Goal: Find specific page/section: Find specific page/section

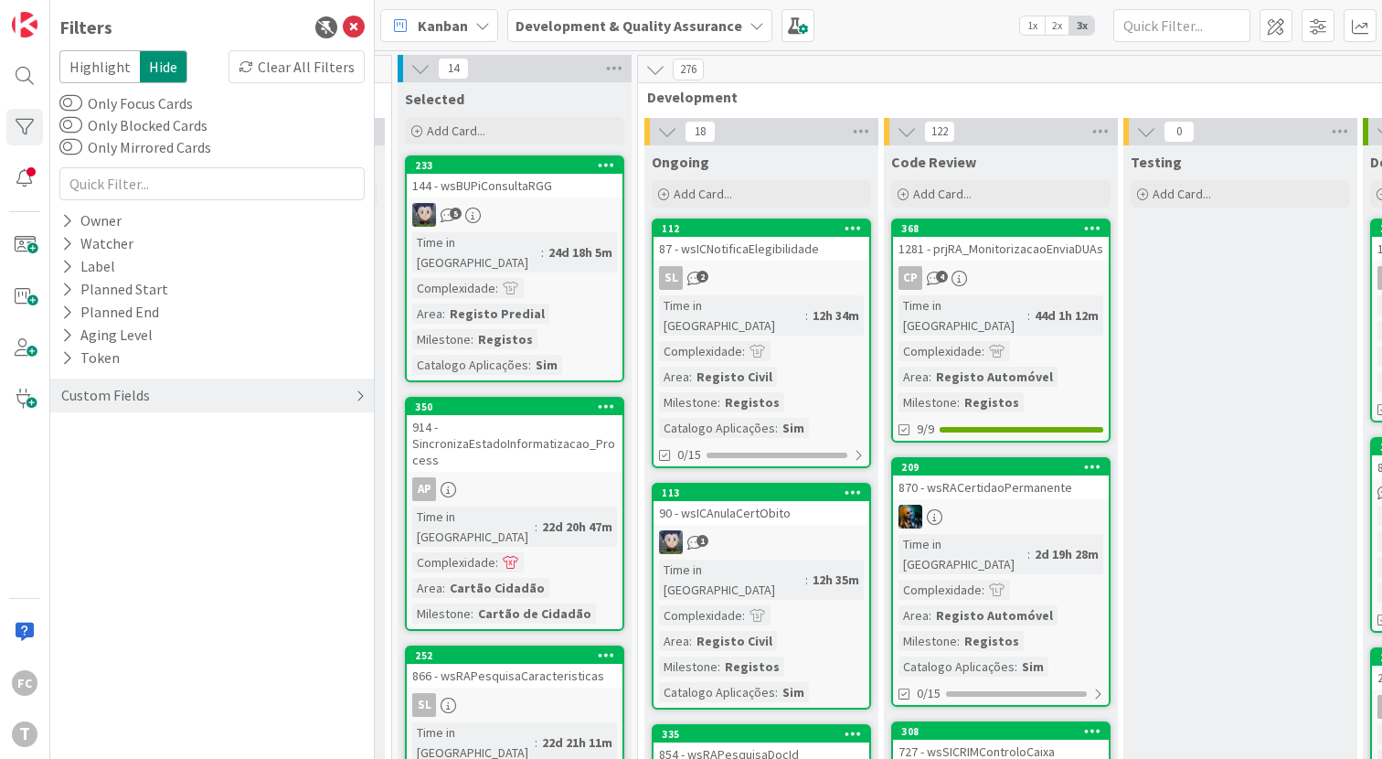
click at [358, 393] on icon at bounding box center [360, 396] width 9 height 15
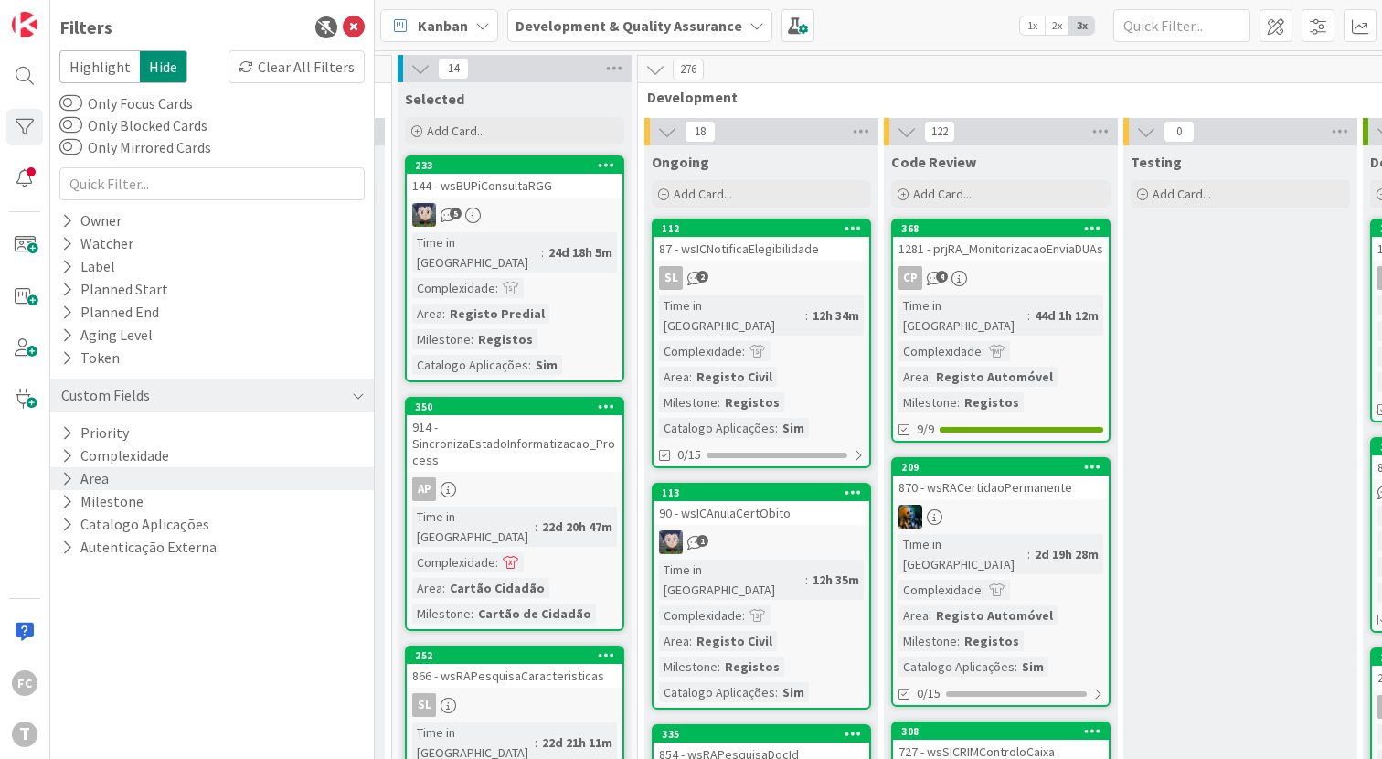
click at [72, 484] on button "Area" at bounding box center [84, 478] width 51 height 23
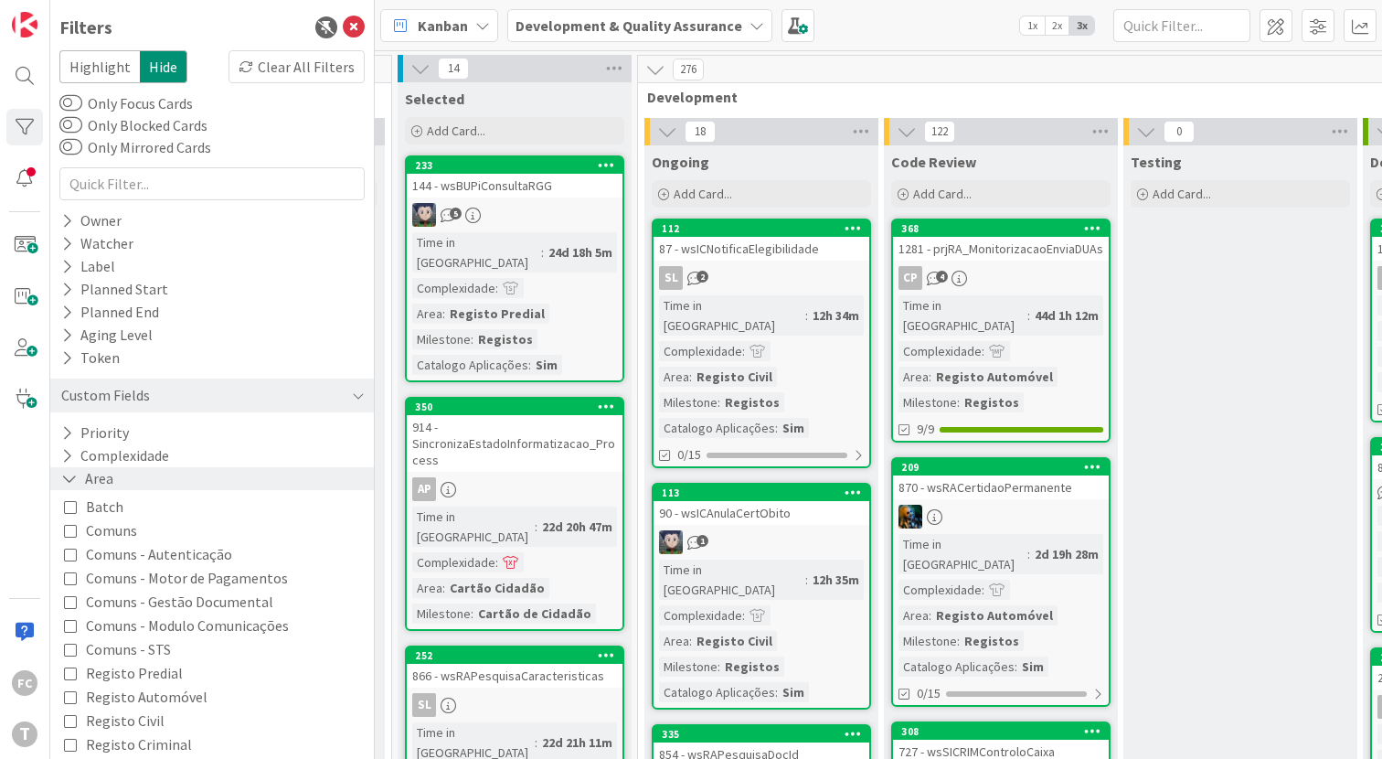
click at [70, 482] on icon at bounding box center [69, 479] width 16 height 16
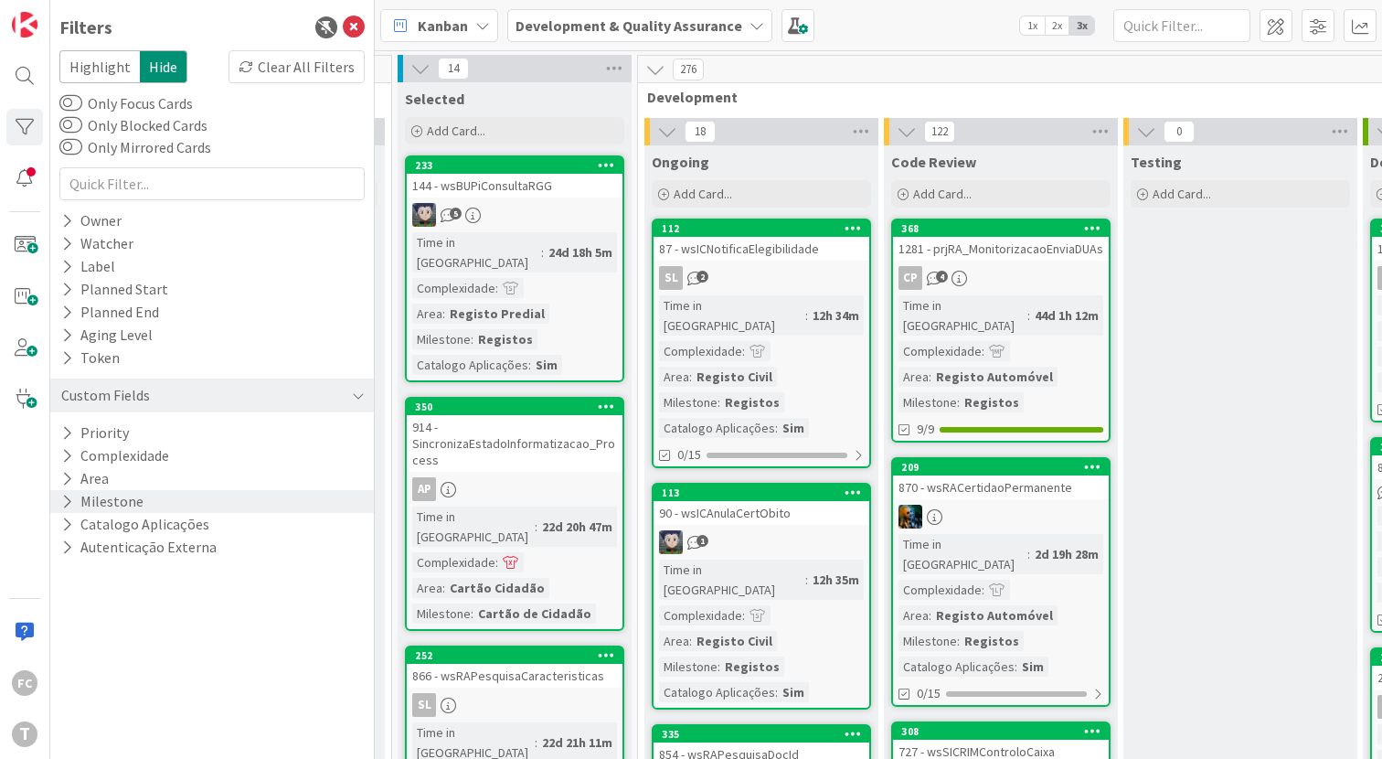
click at [72, 506] on icon at bounding box center [67, 502] width 12 height 16
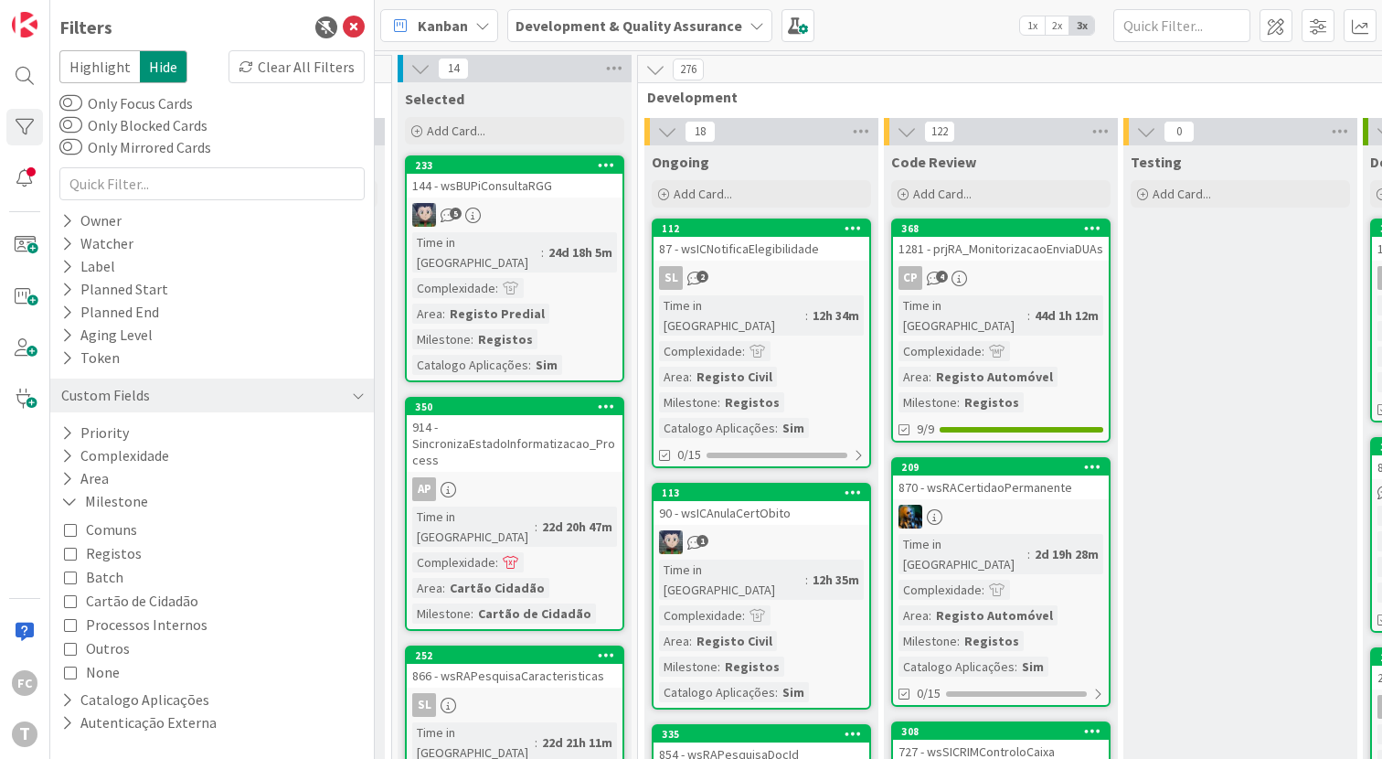
click at [72, 602] on icon at bounding box center [70, 600] width 13 height 13
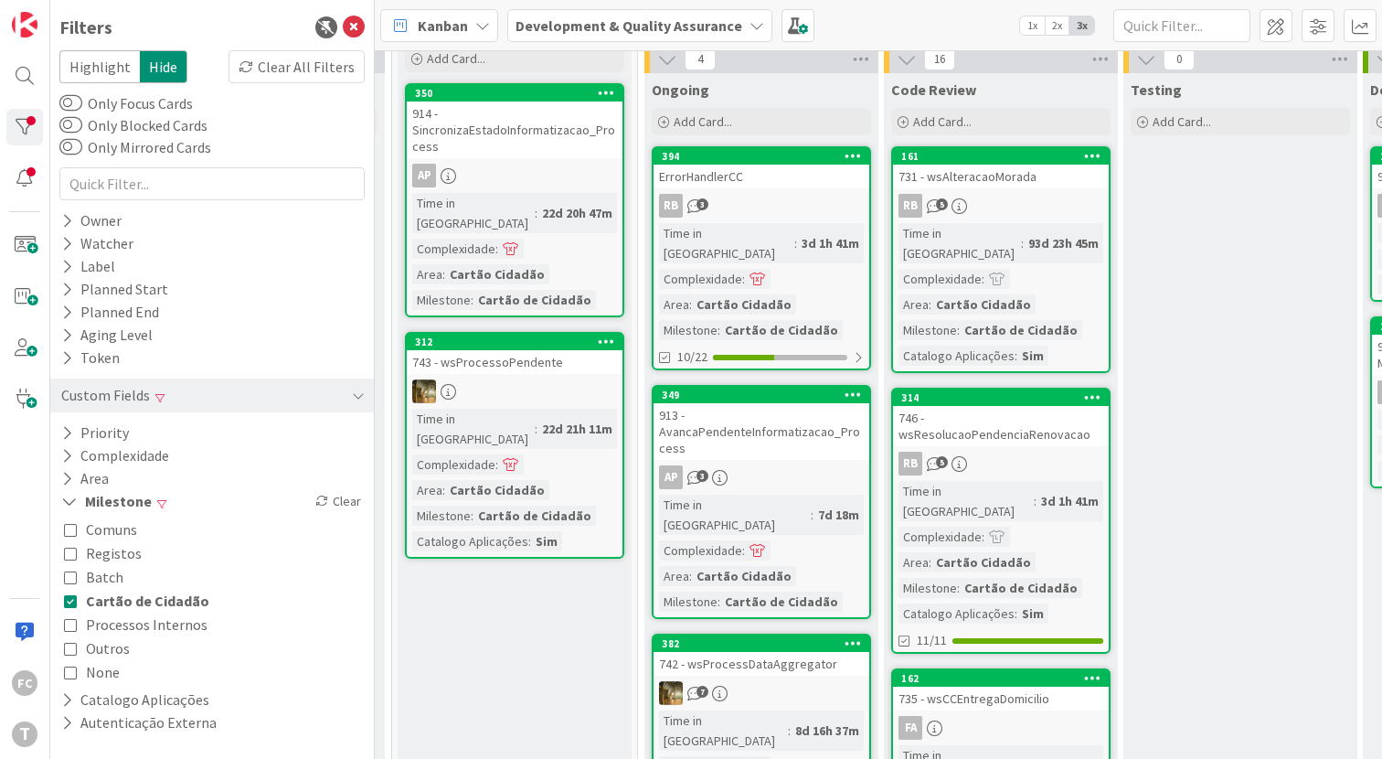
scroll to position [0, 717]
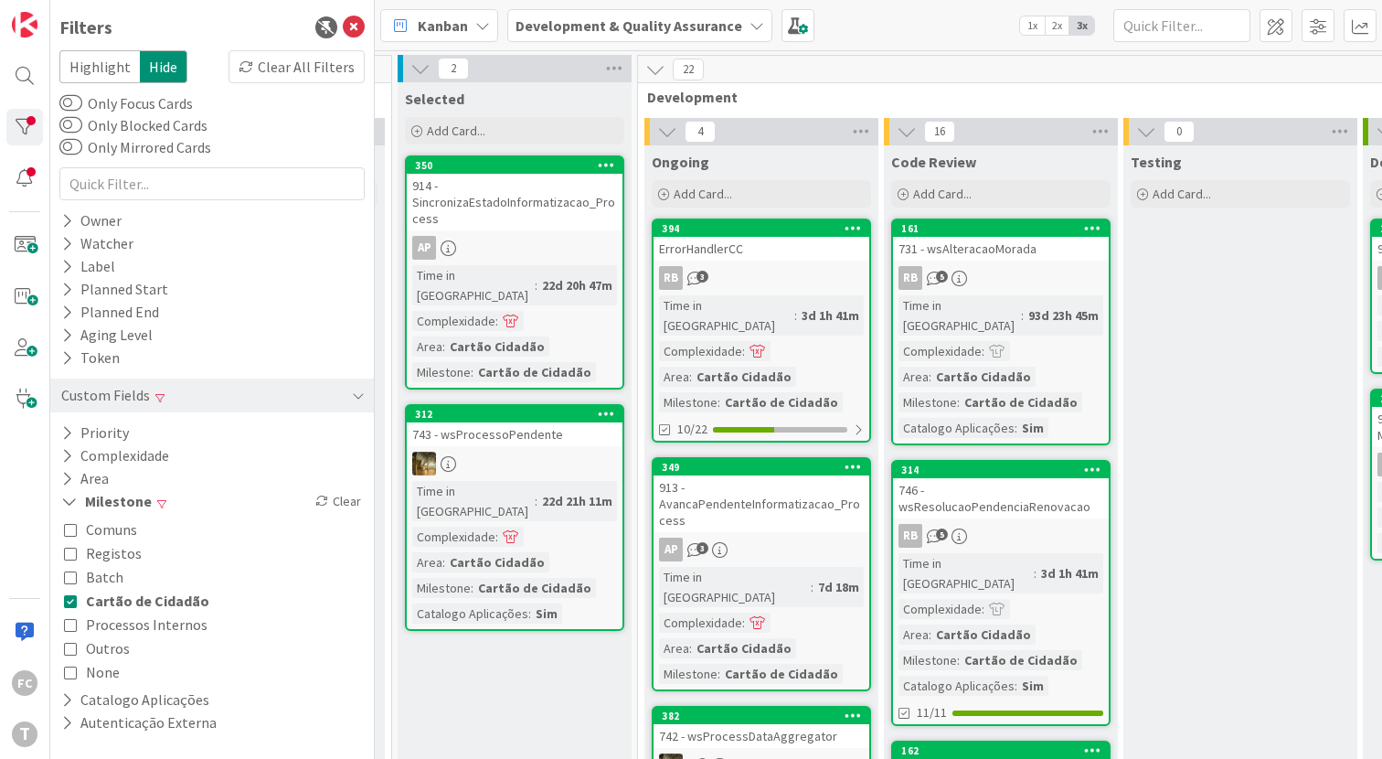
click at [71, 596] on icon at bounding box center [70, 600] width 13 height 13
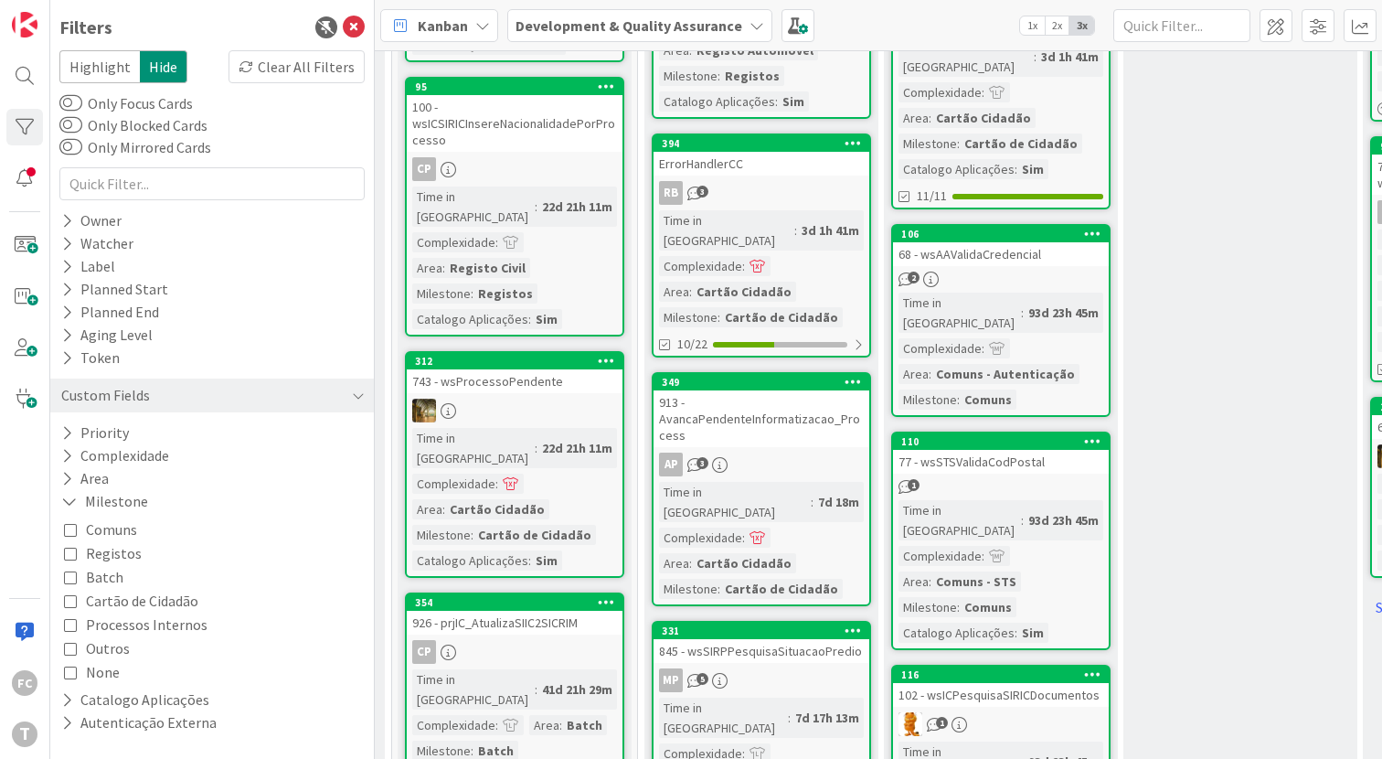
scroll to position [1869, 717]
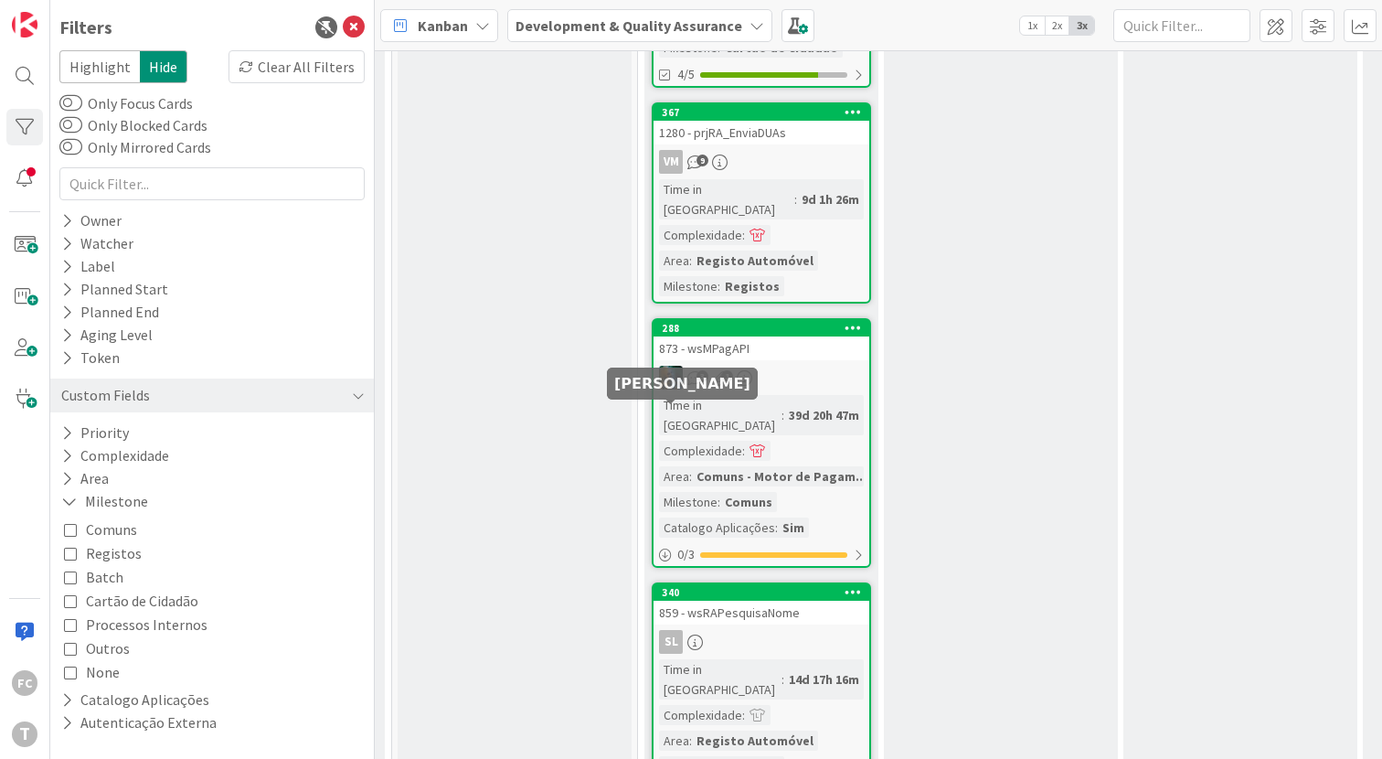
scroll to position [3140, 717]
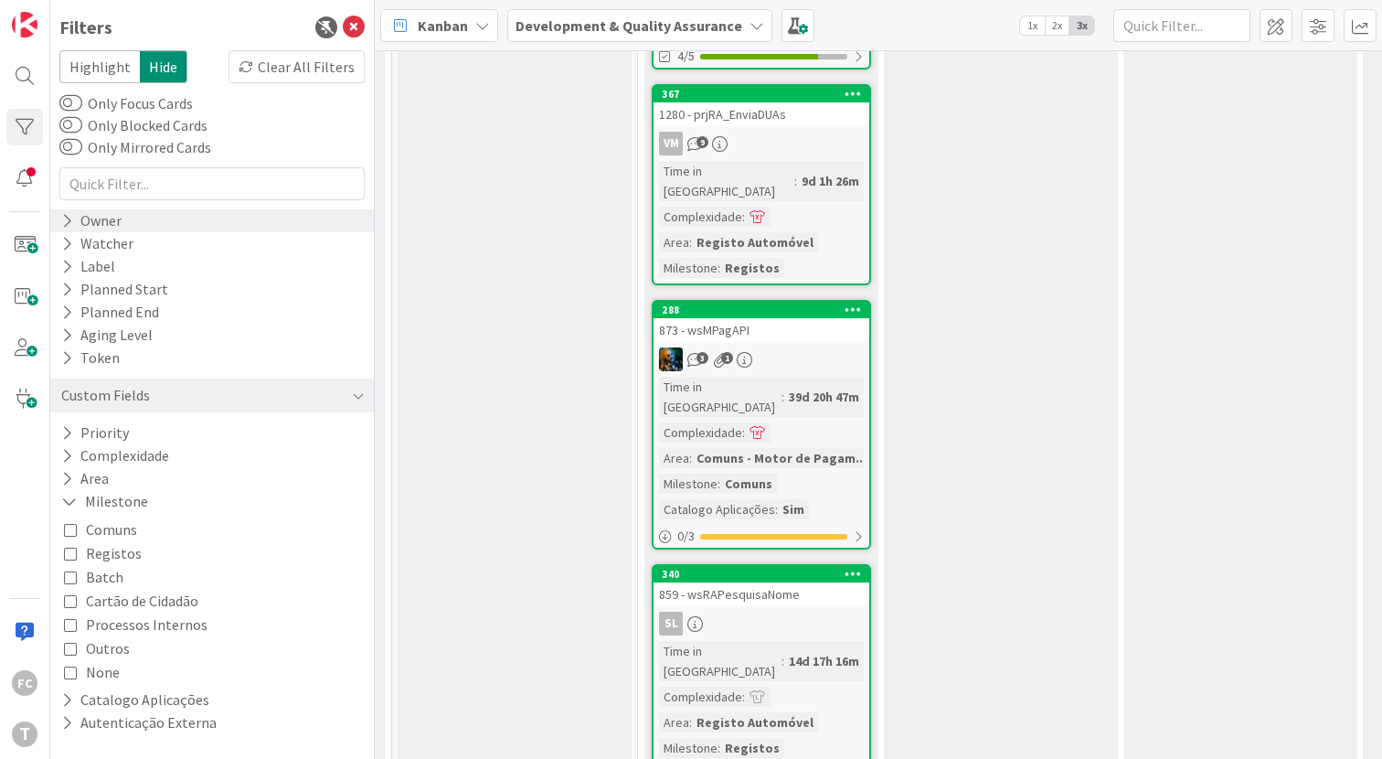
click at [74, 215] on div "Owner" at bounding box center [91, 220] width 64 height 23
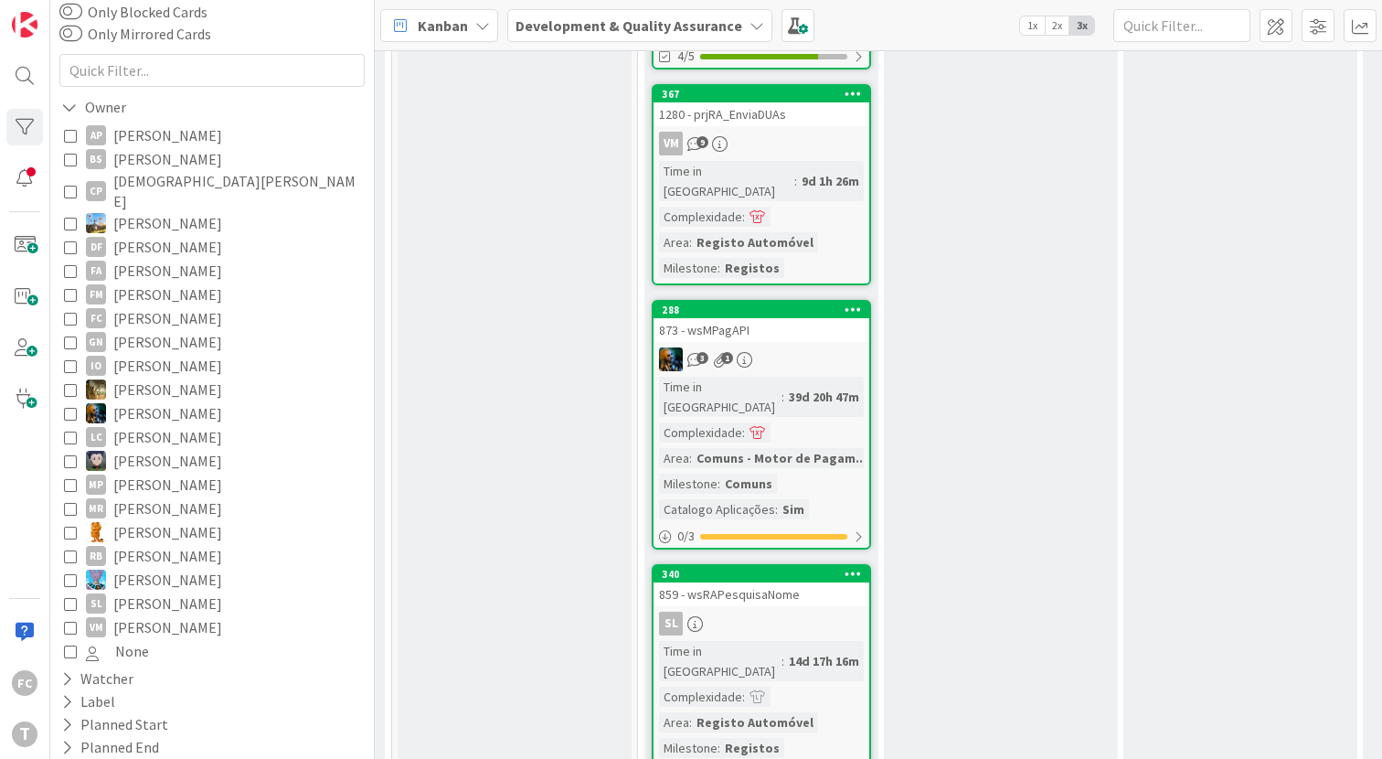
scroll to position [202, 0]
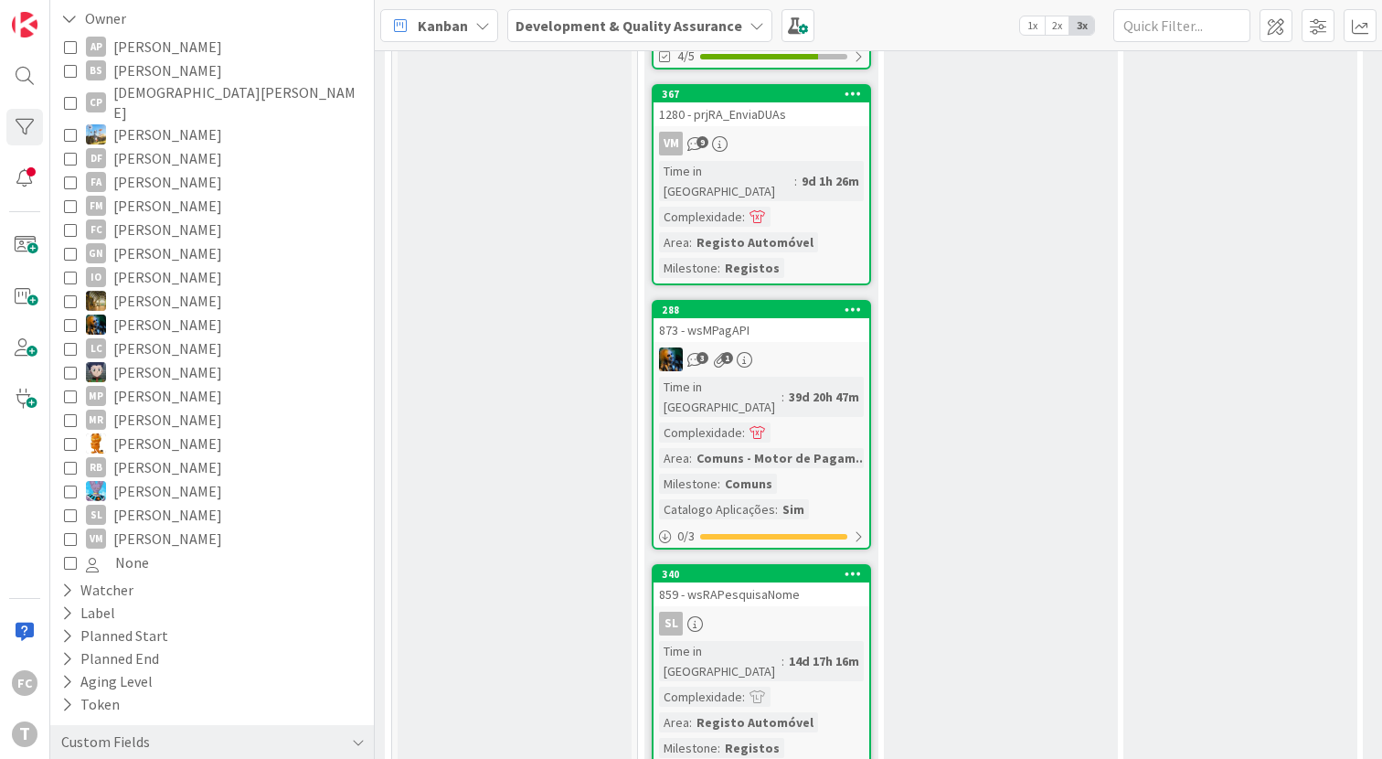
click at [73, 437] on icon at bounding box center [70, 443] width 13 height 13
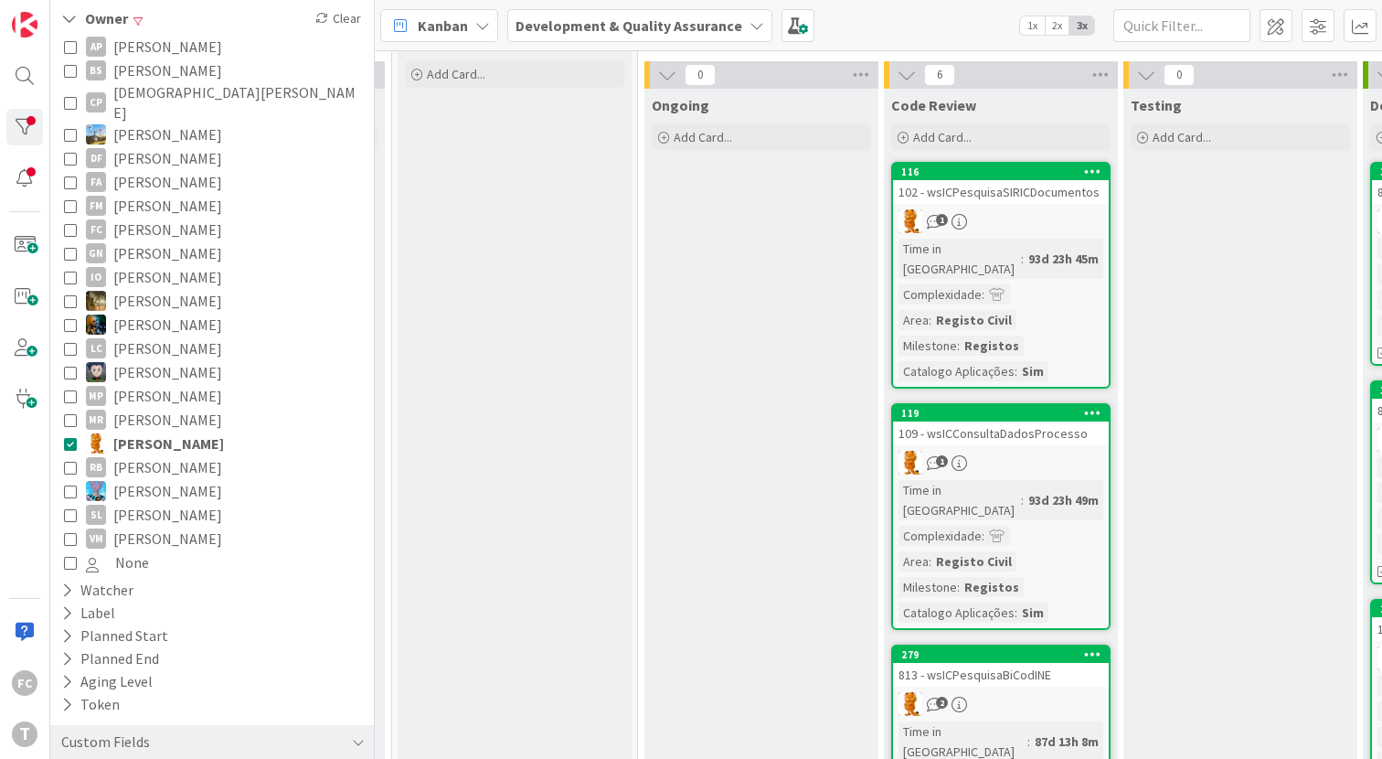
scroll to position [0, 717]
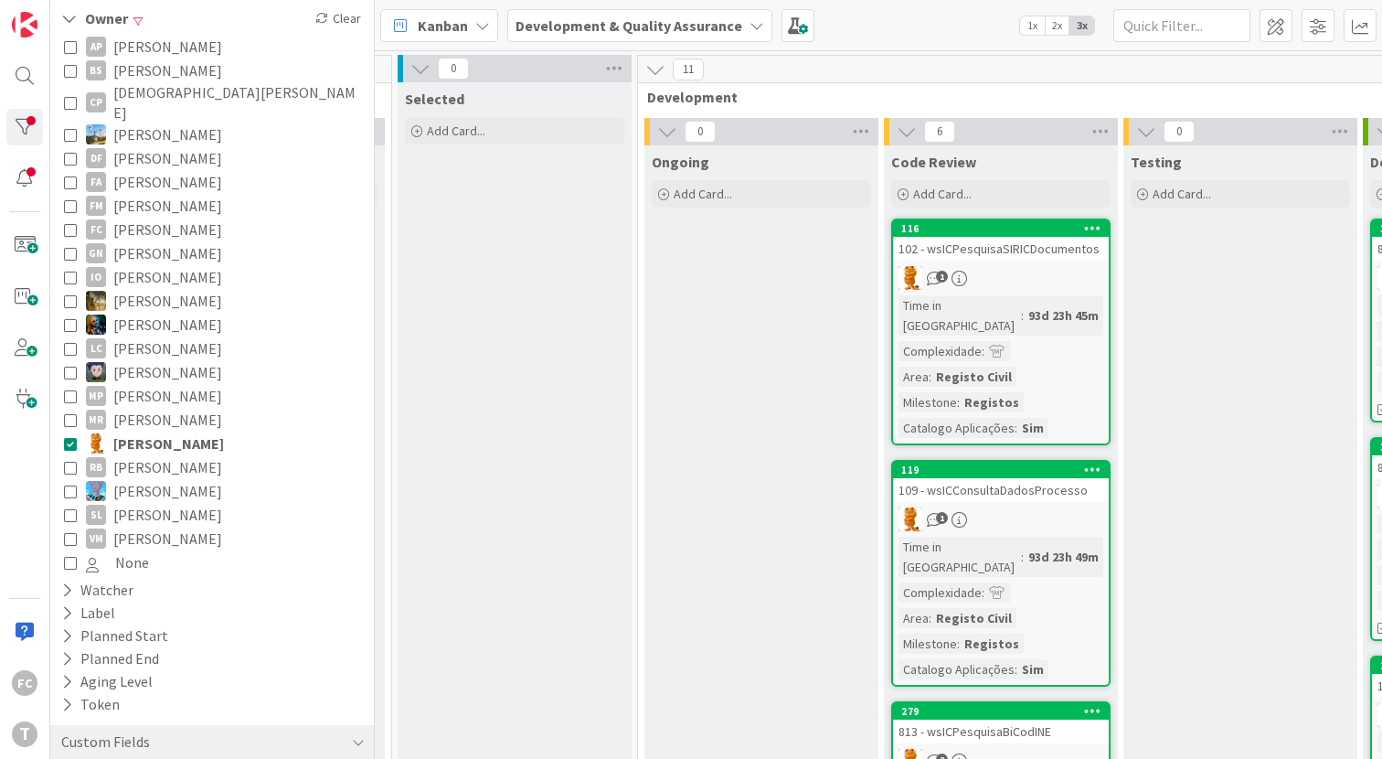
click at [66, 437] on icon at bounding box center [70, 443] width 13 height 13
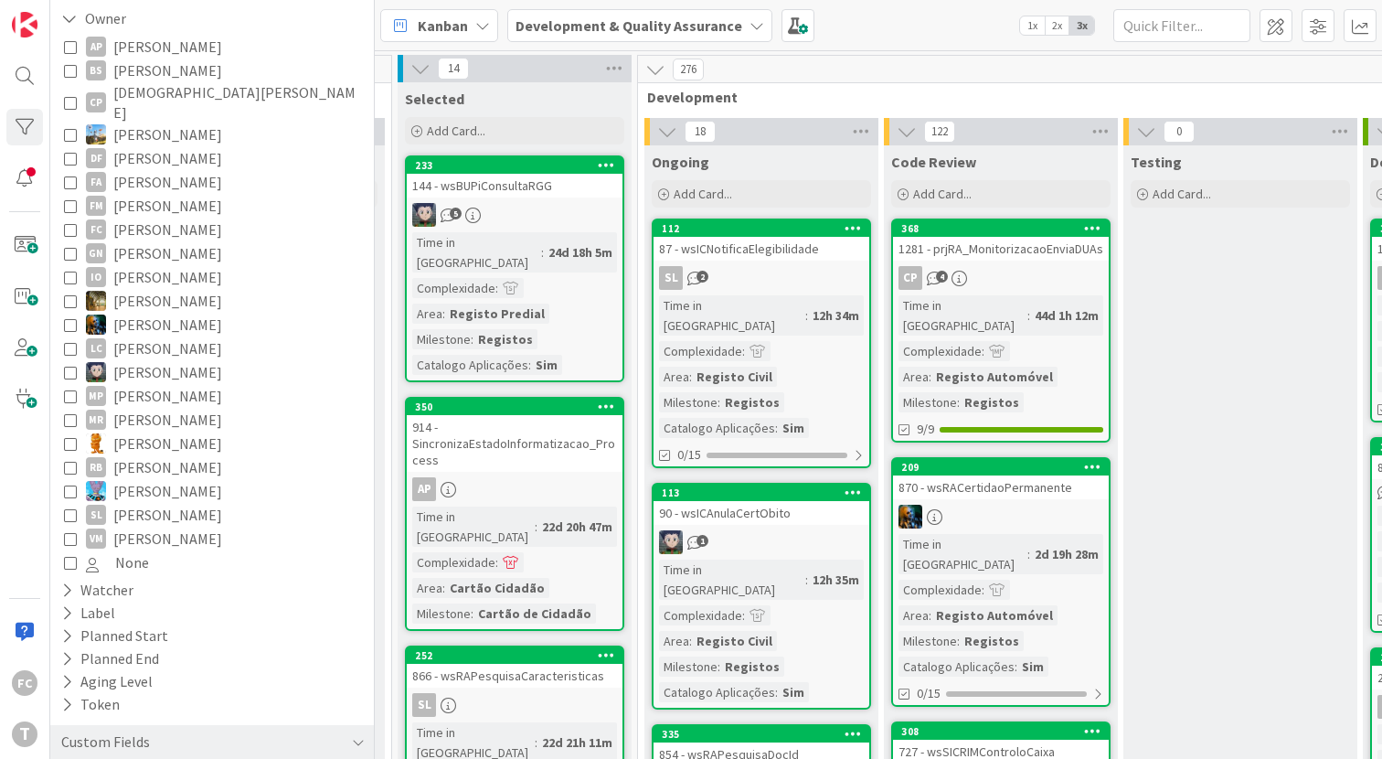
click at [72, 437] on icon at bounding box center [70, 443] width 13 height 13
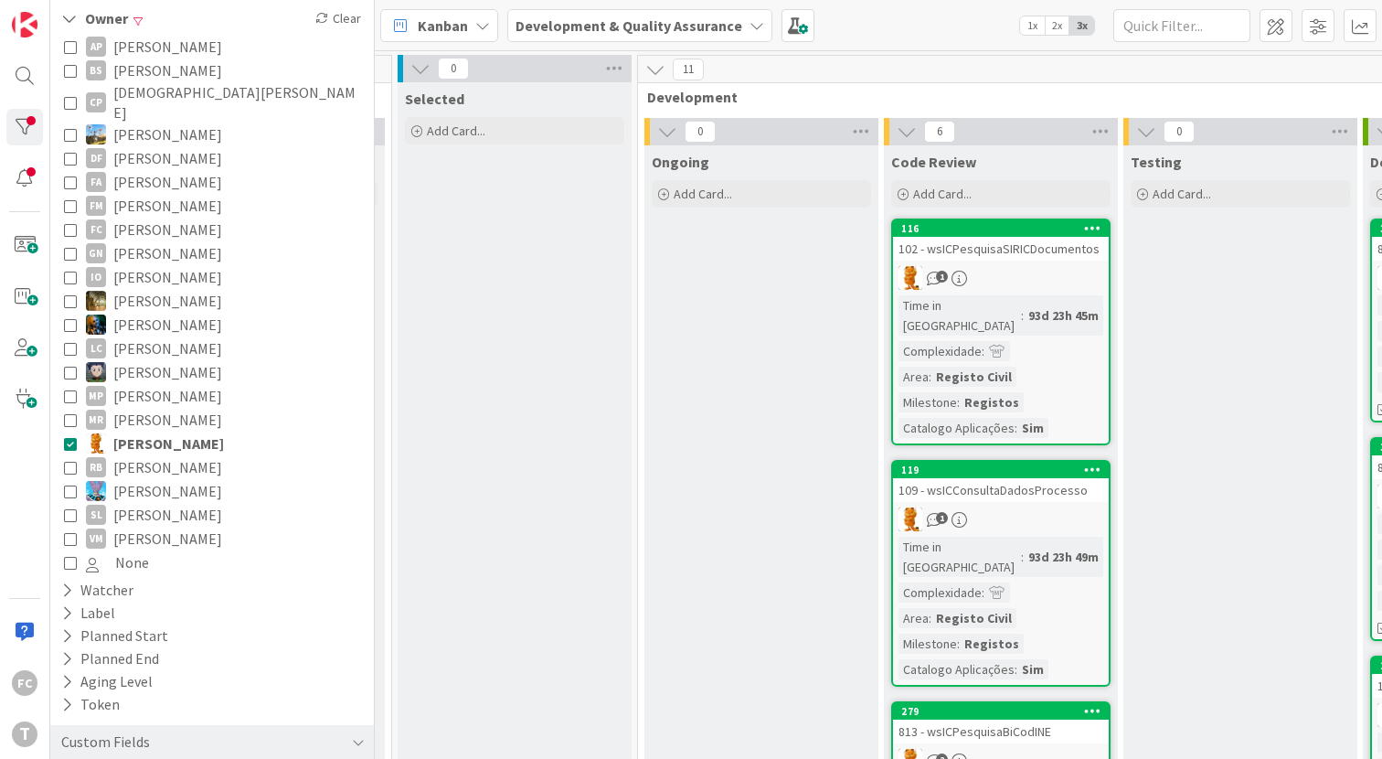
click at [72, 437] on icon at bounding box center [70, 443] width 13 height 13
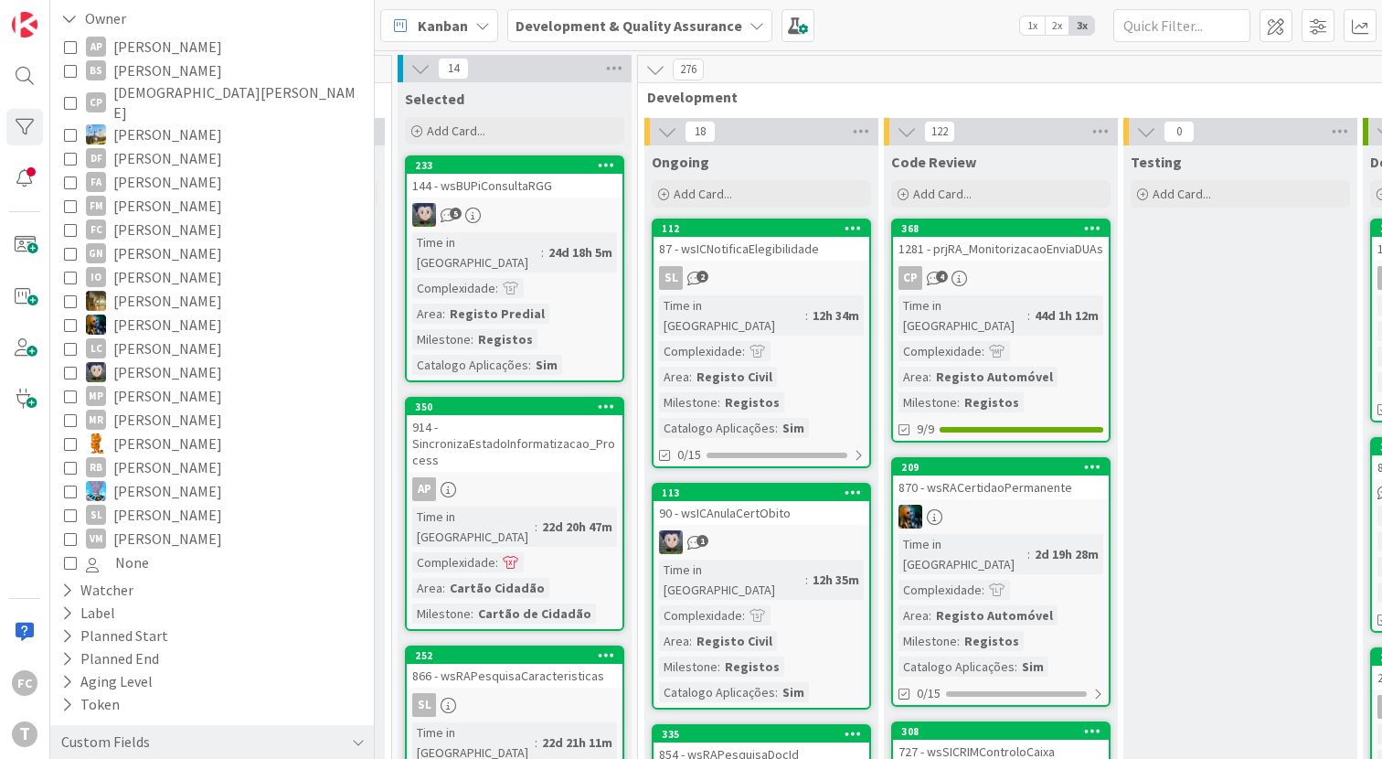
click at [70, 461] on icon at bounding box center [70, 467] width 13 height 13
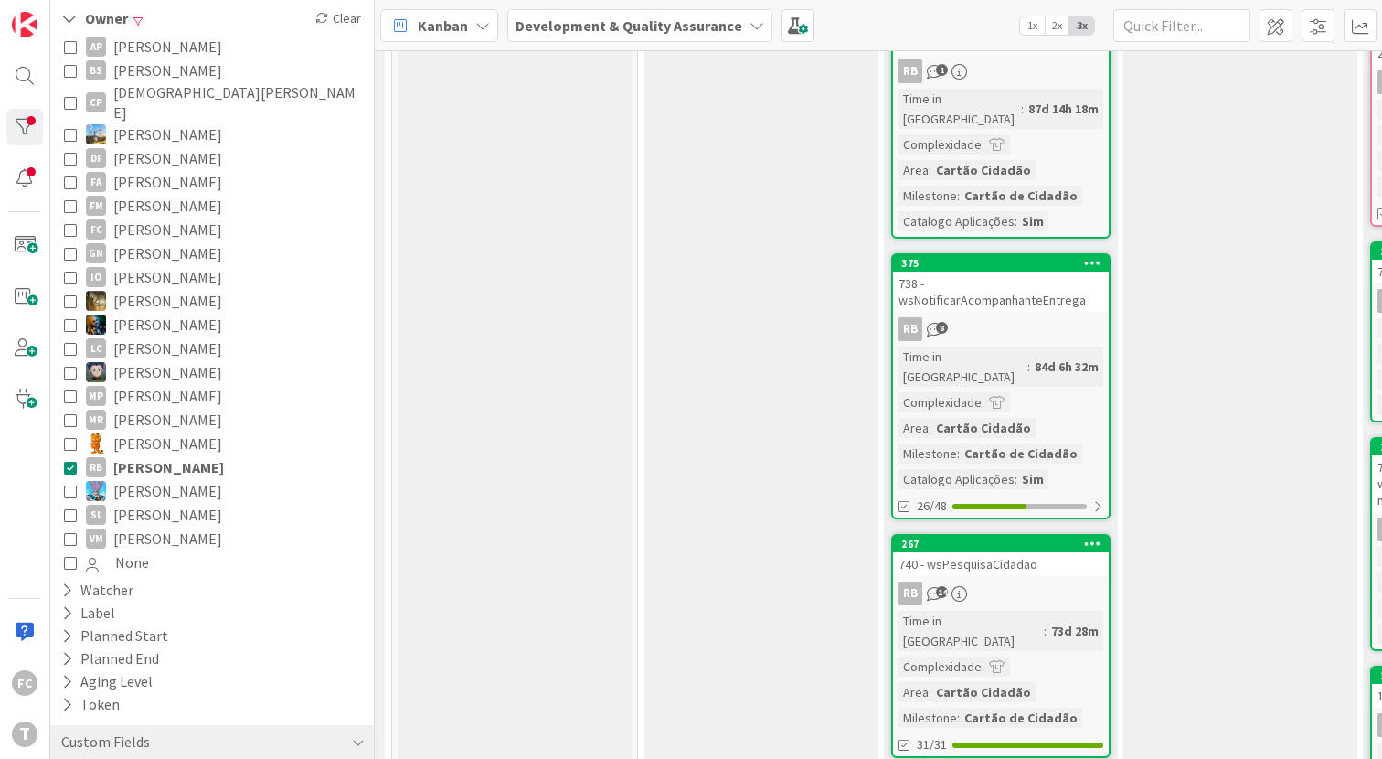
scroll to position [913, 717]
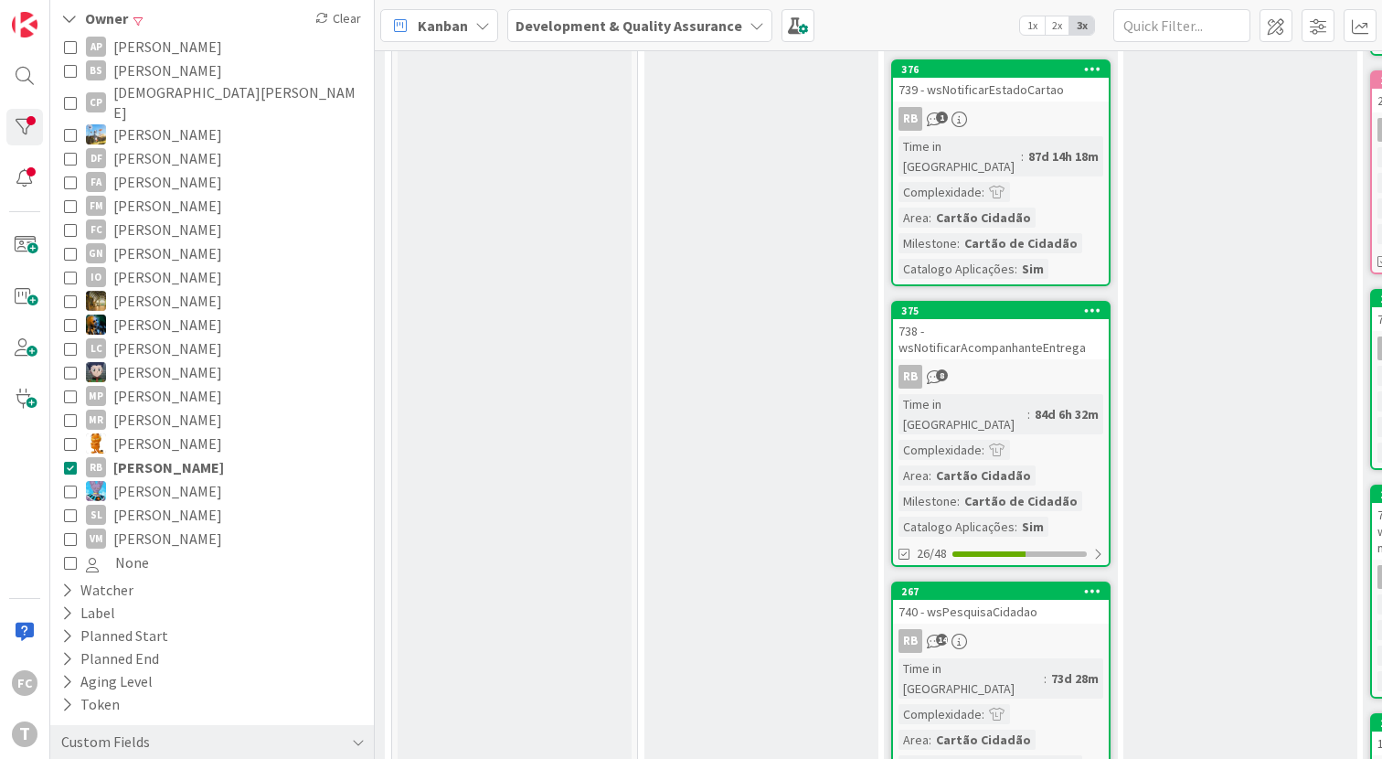
click at [68, 484] on icon at bounding box center [70, 490] width 13 height 13
click at [72, 461] on icon at bounding box center [70, 467] width 13 height 13
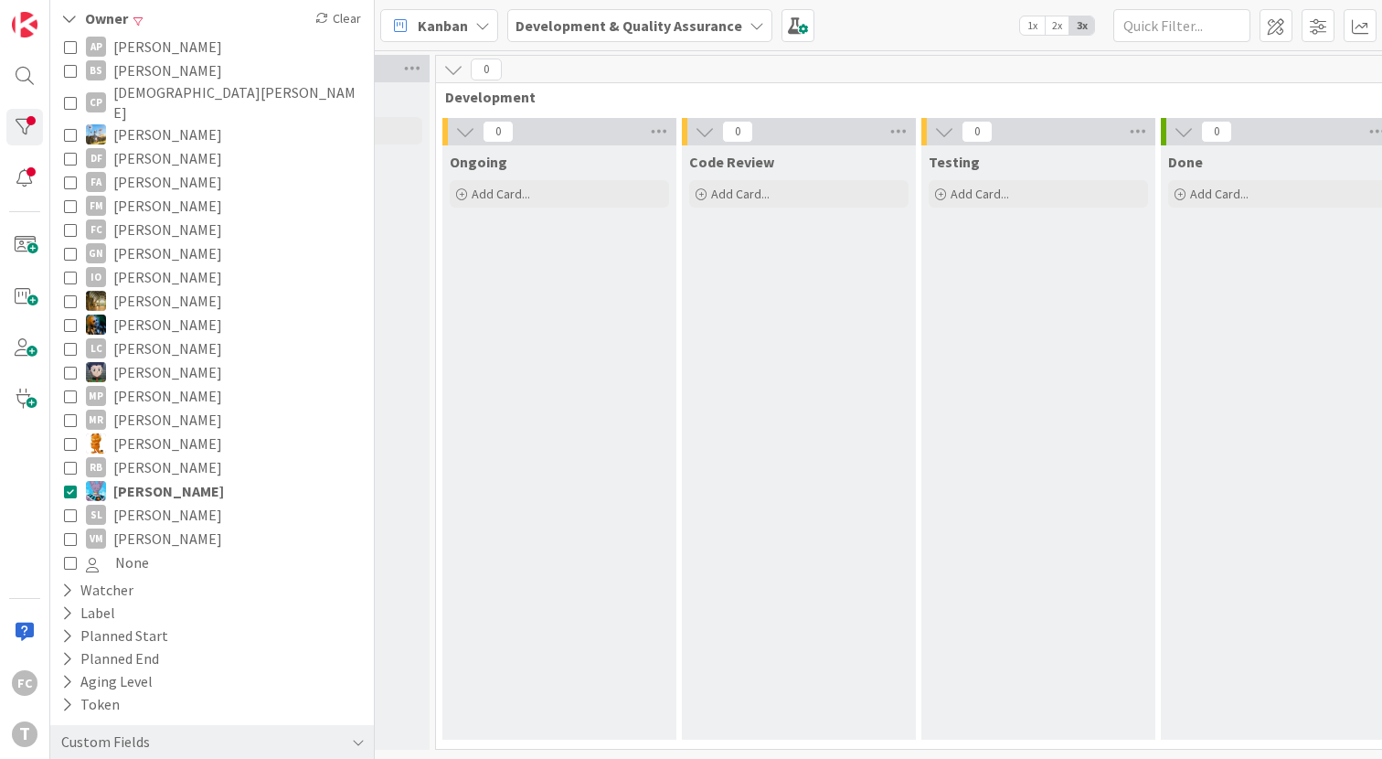
scroll to position [0, 892]
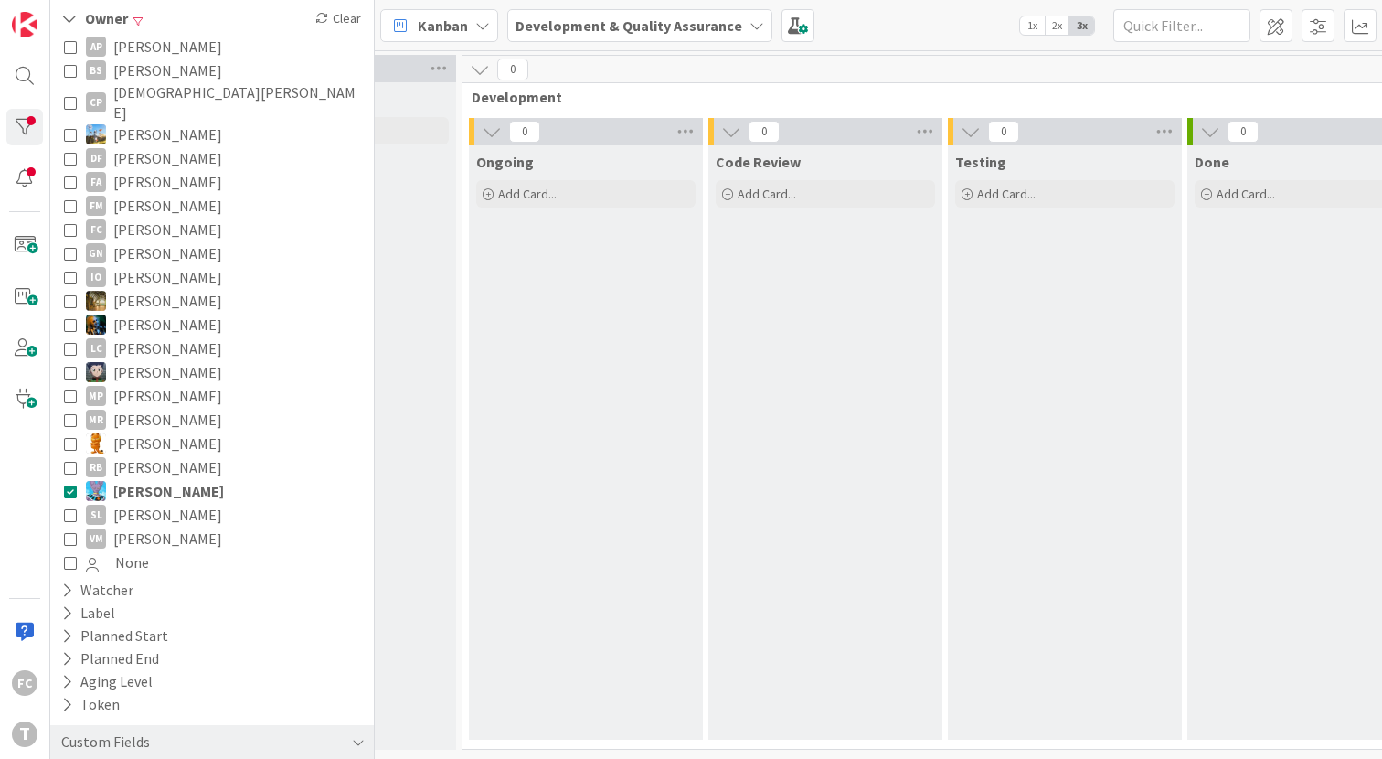
click at [70, 532] on icon at bounding box center [70, 538] width 13 height 13
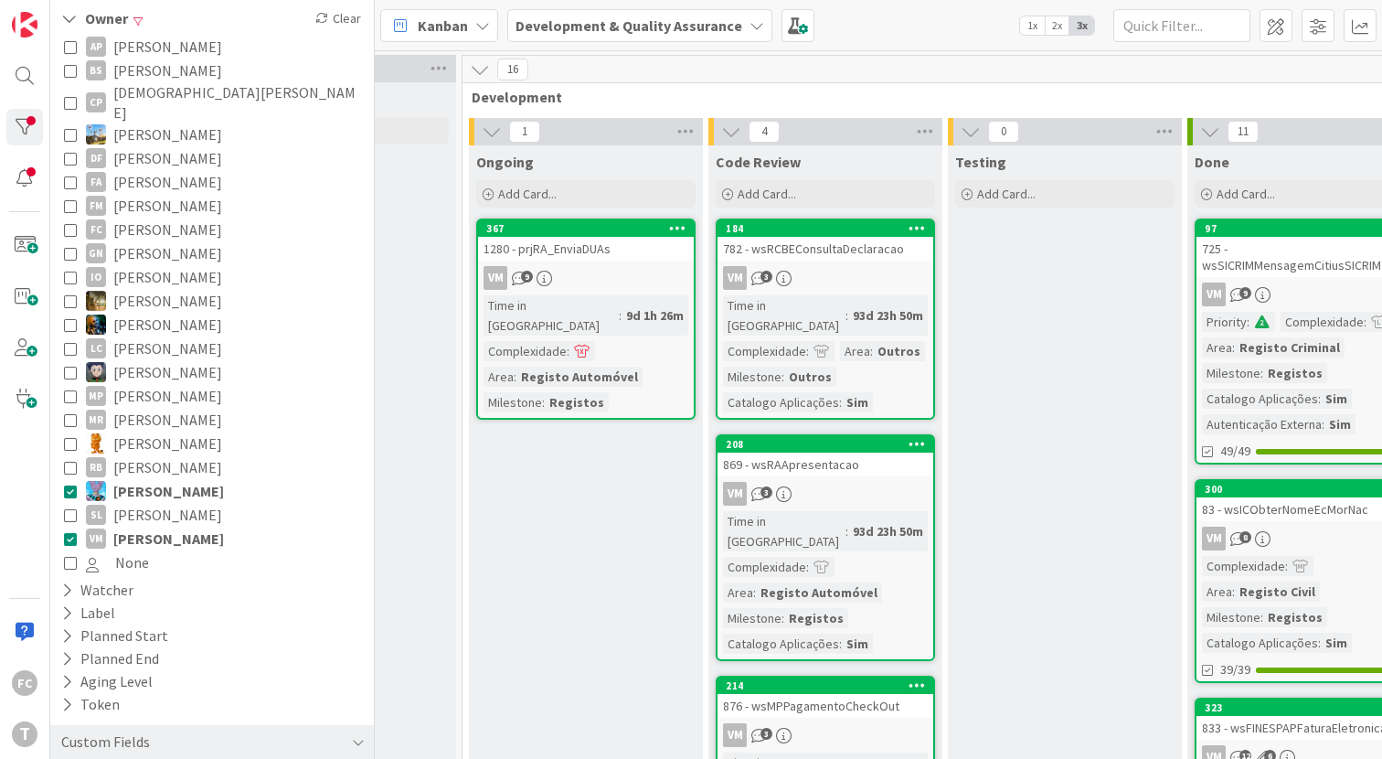
click at [69, 484] on icon at bounding box center [70, 490] width 13 height 13
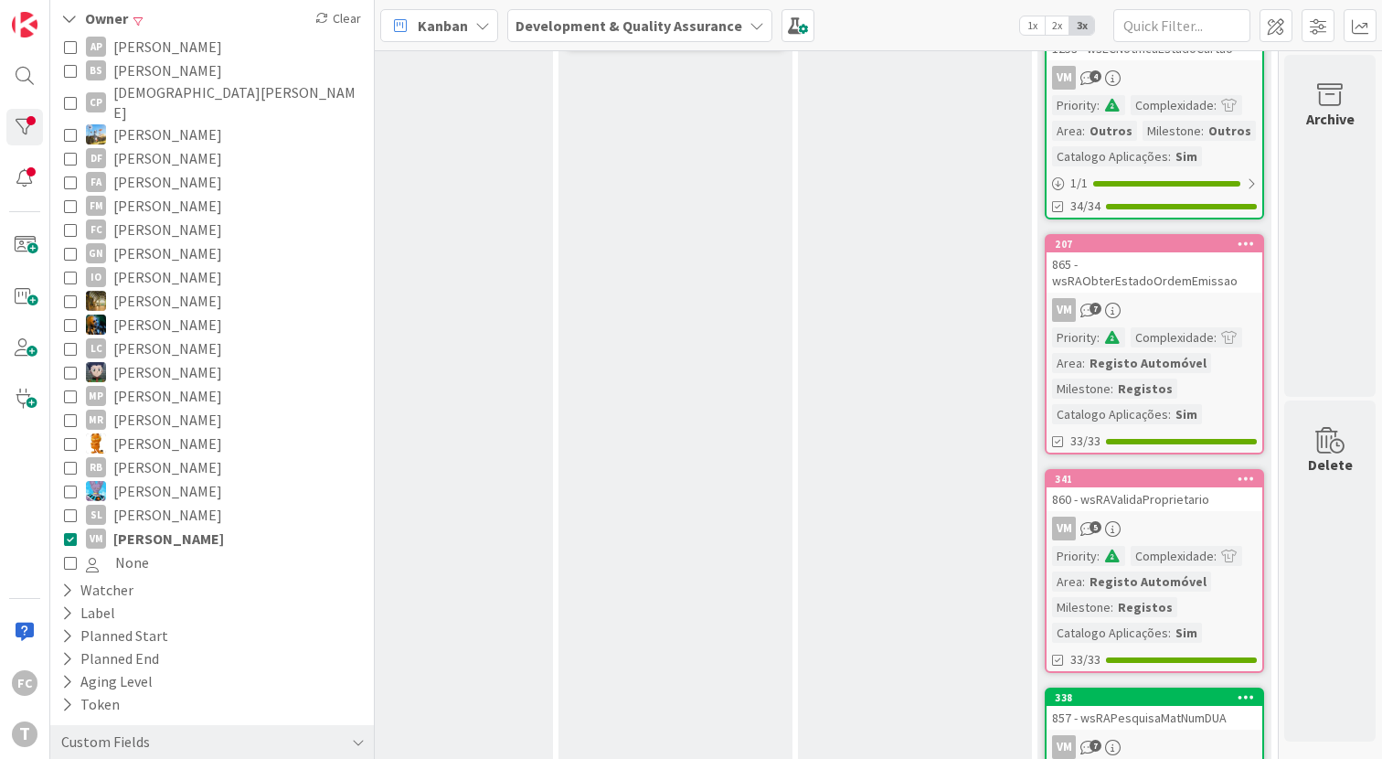
scroll to position [1135, 1042]
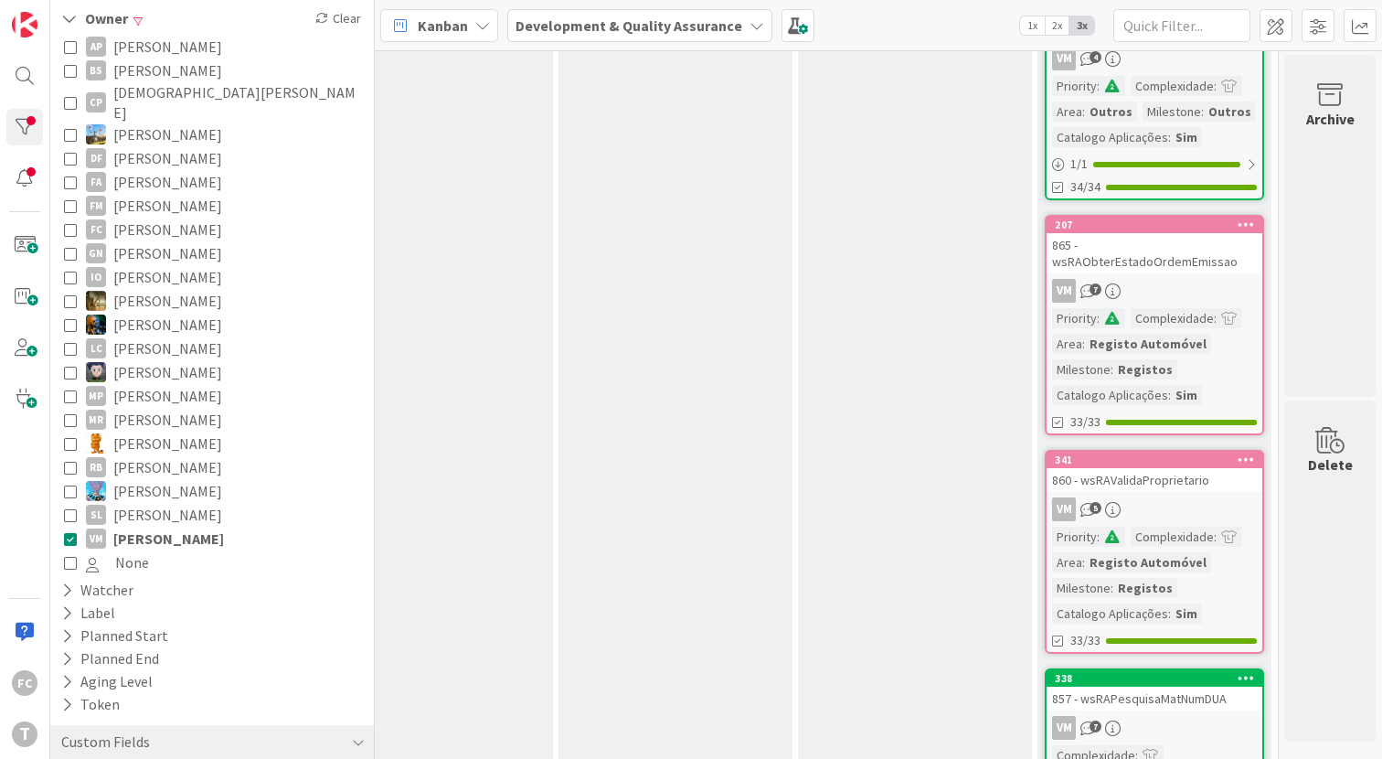
click at [69, 508] on icon at bounding box center [70, 514] width 13 height 13
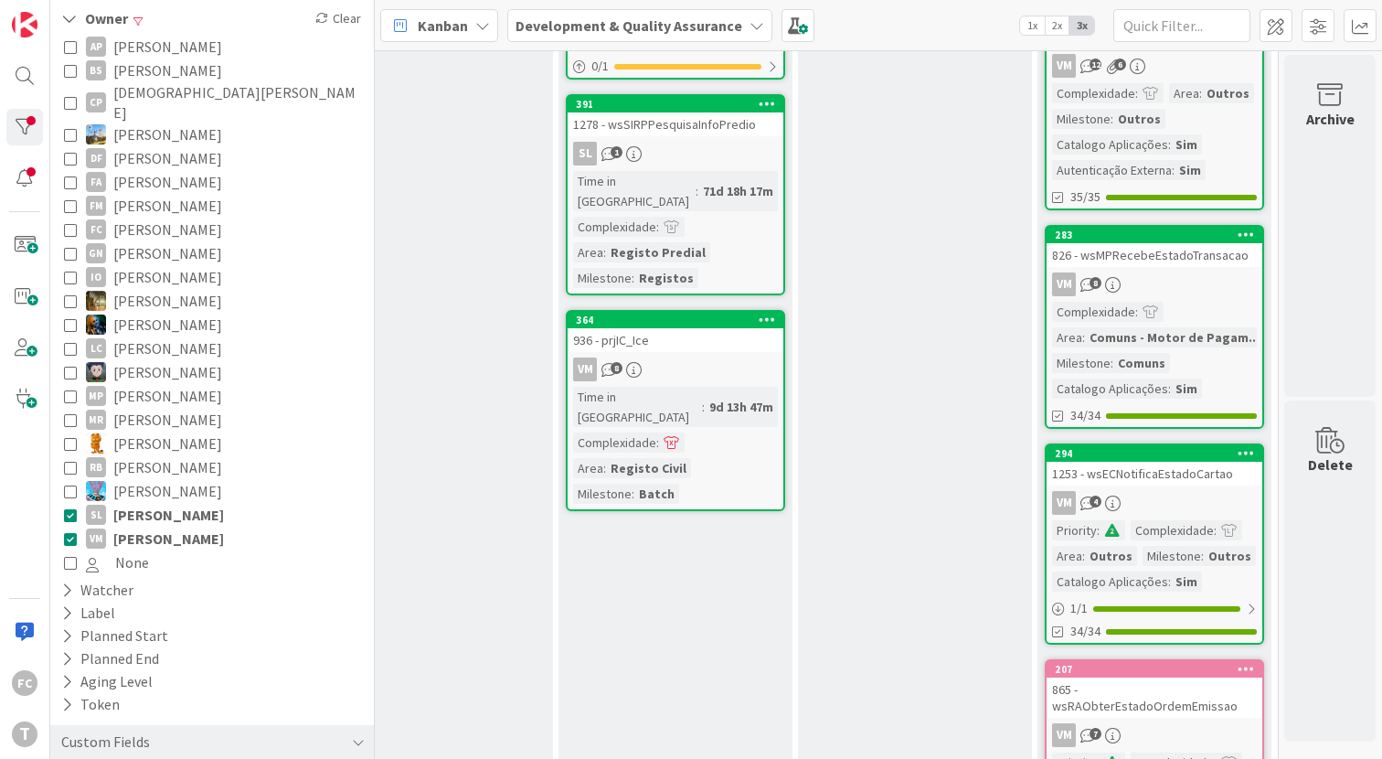
click at [70, 532] on icon at bounding box center [70, 538] width 13 height 13
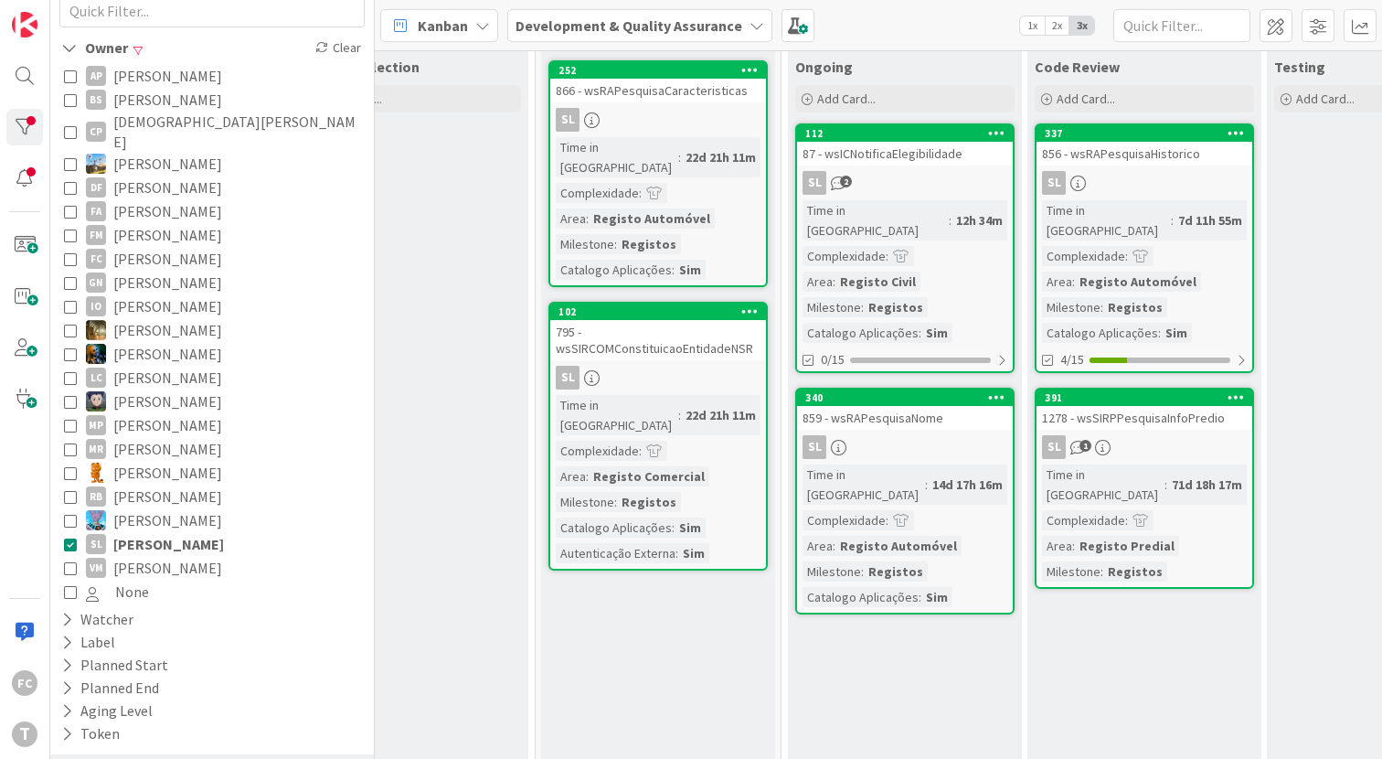
scroll to position [104, 573]
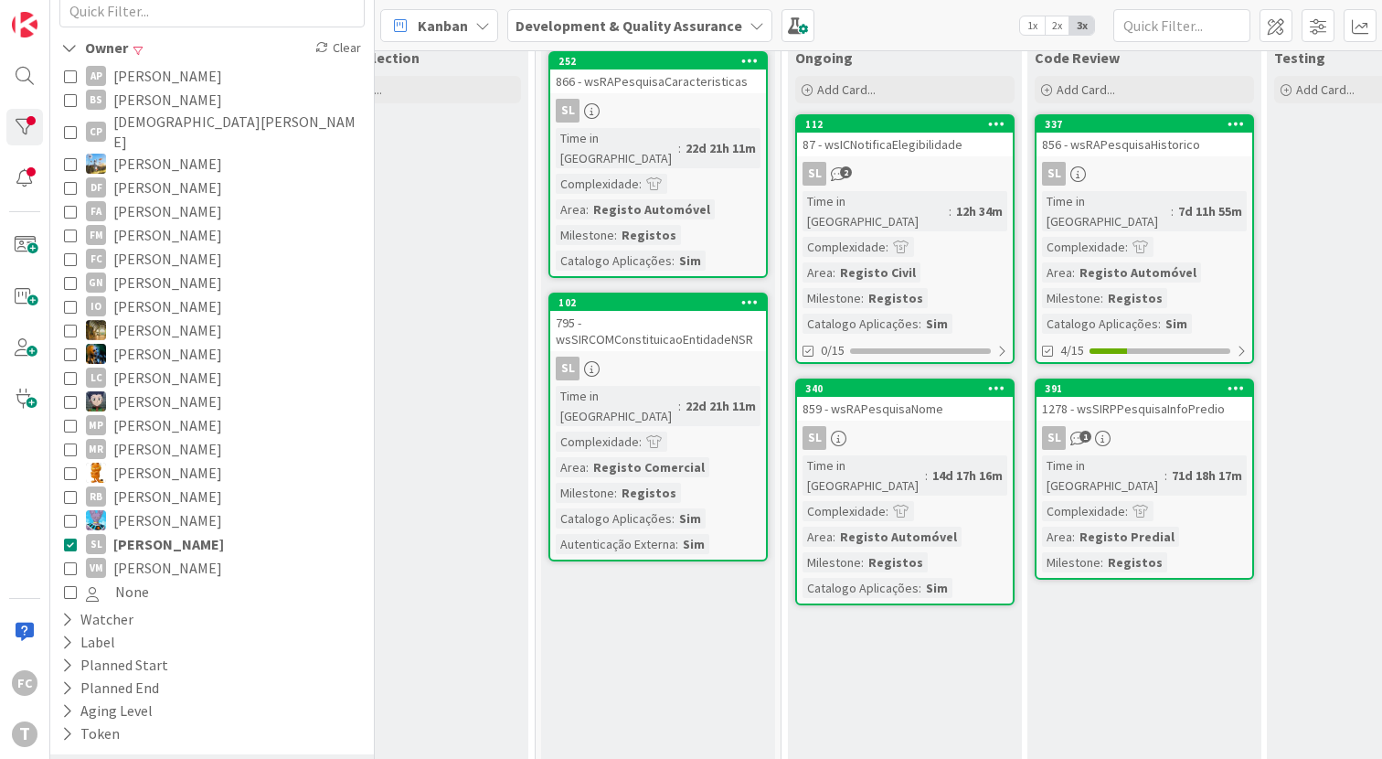
click at [69, 561] on icon at bounding box center [70, 567] width 13 height 13
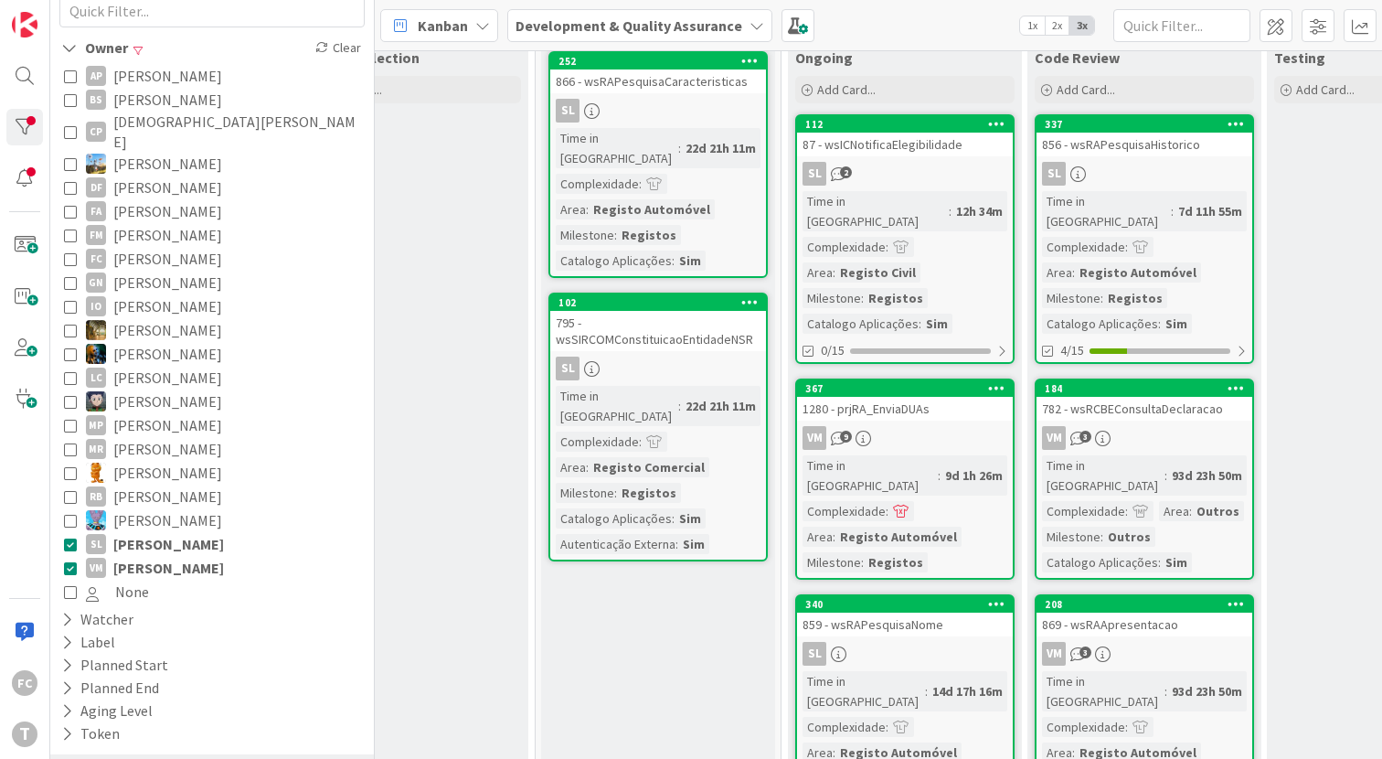
click at [70, 538] on icon at bounding box center [70, 544] width 13 height 13
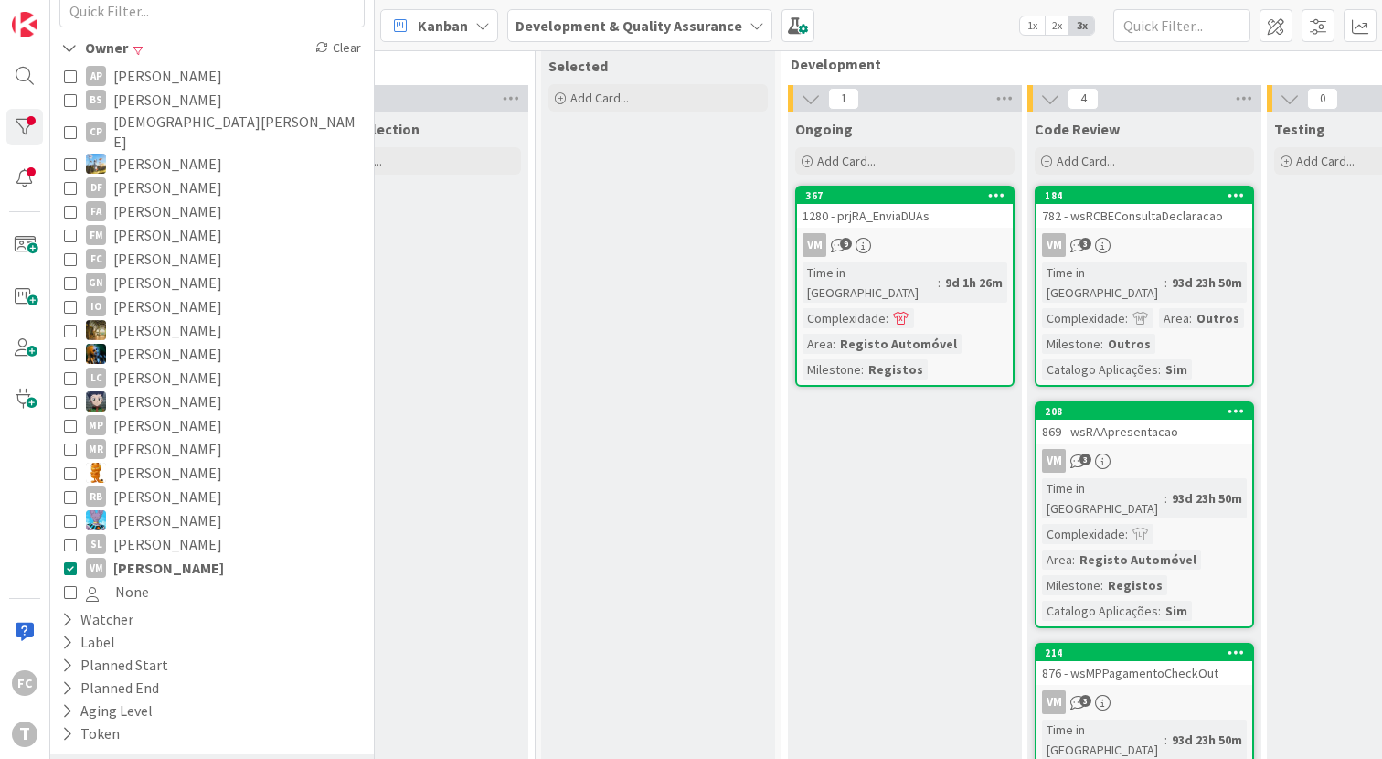
scroll to position [31, 573]
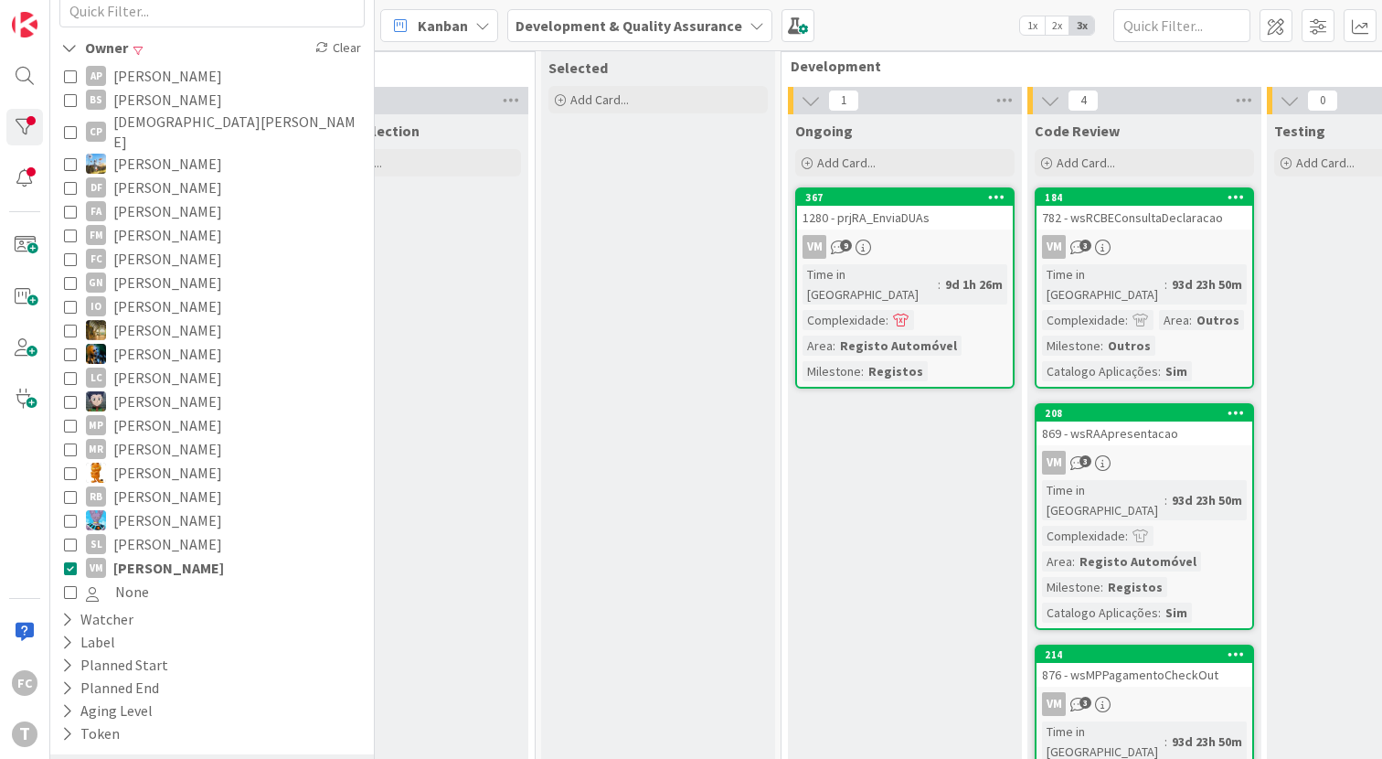
click at [70, 561] on icon at bounding box center [70, 567] width 13 height 13
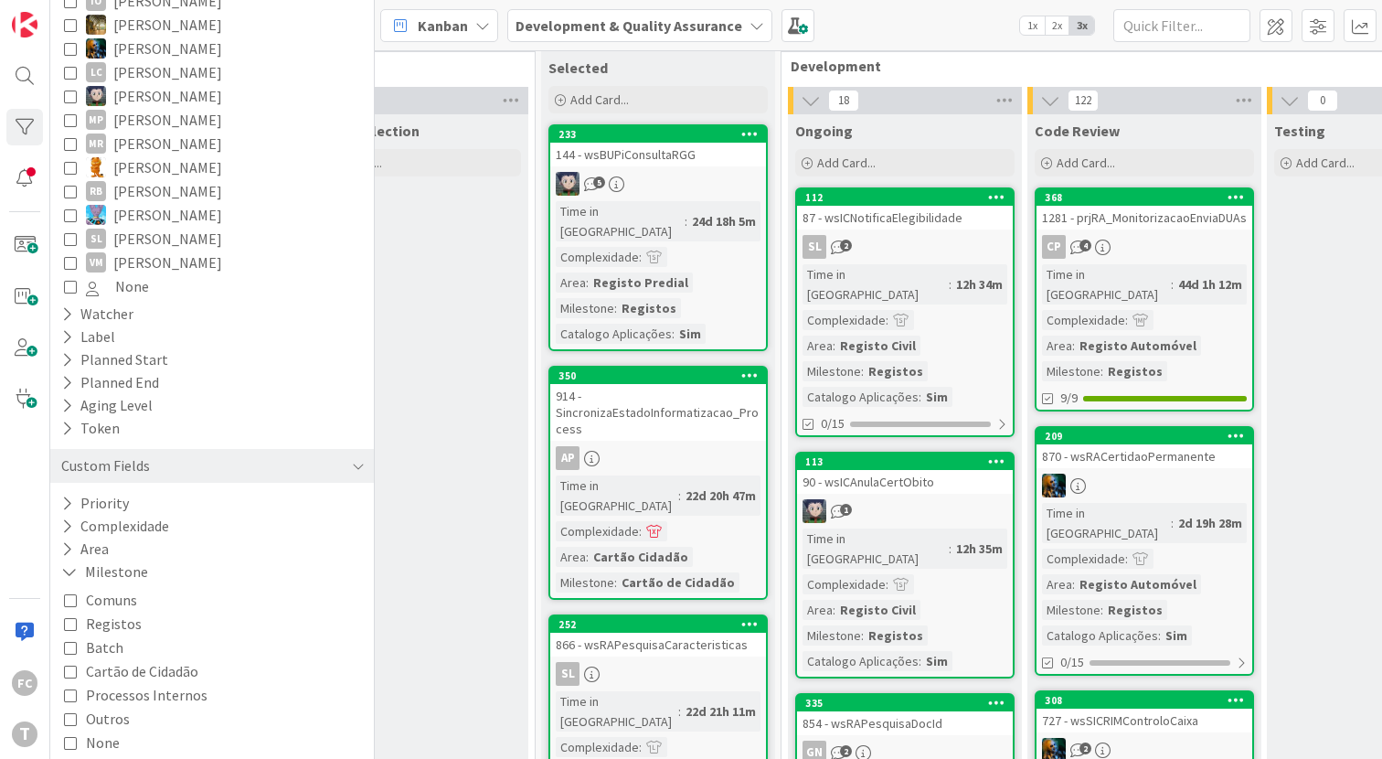
scroll to position [521, 0]
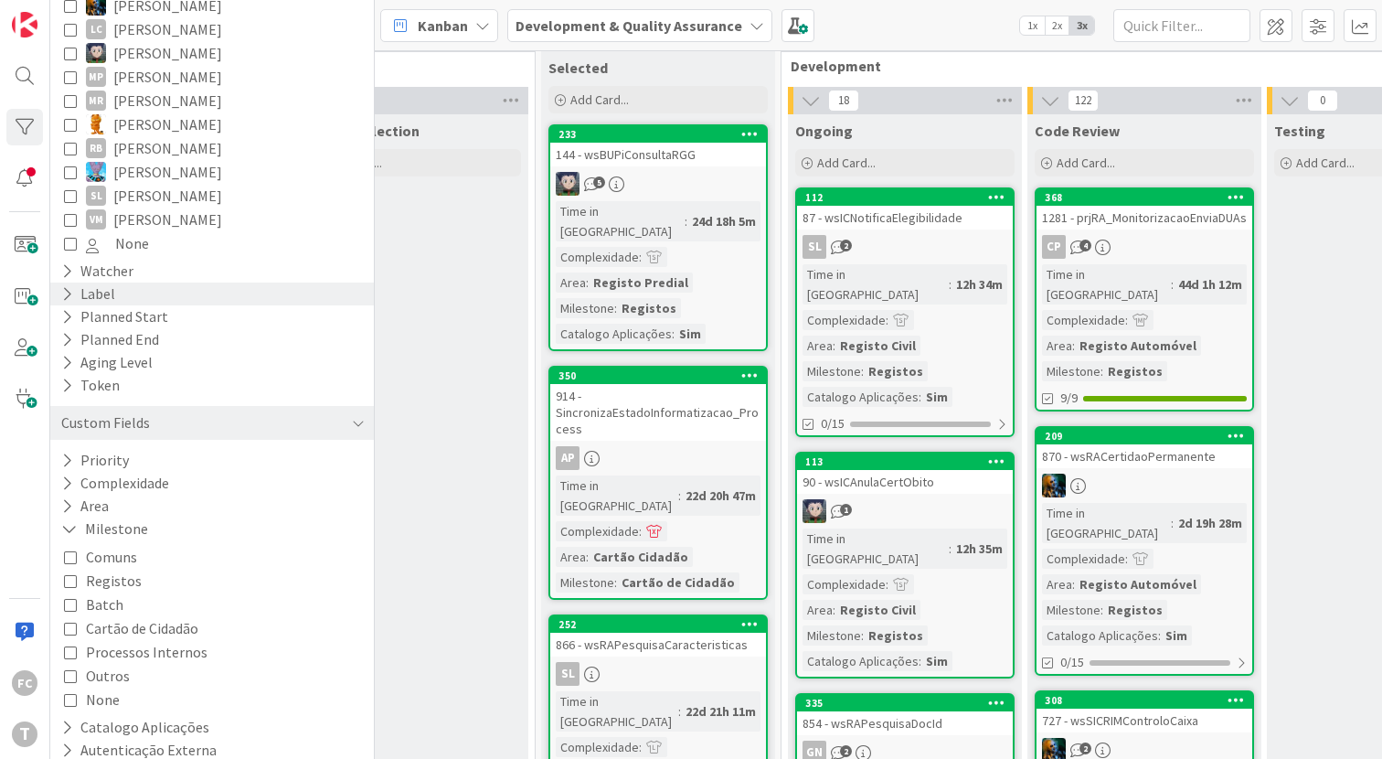
click at [67, 286] on icon at bounding box center [67, 294] width 12 height 16
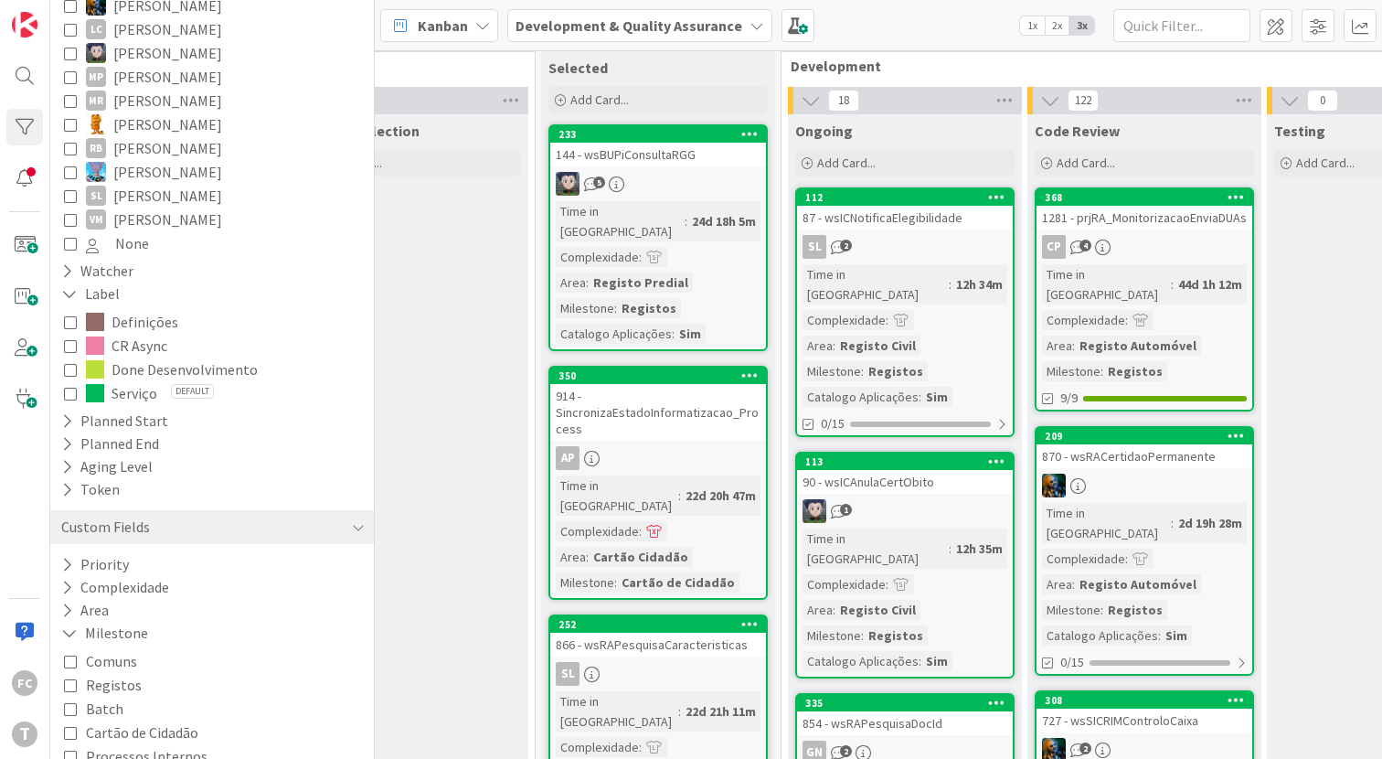
click at [125, 357] on span "Done Desenvolvimento" at bounding box center [185, 369] width 146 height 24
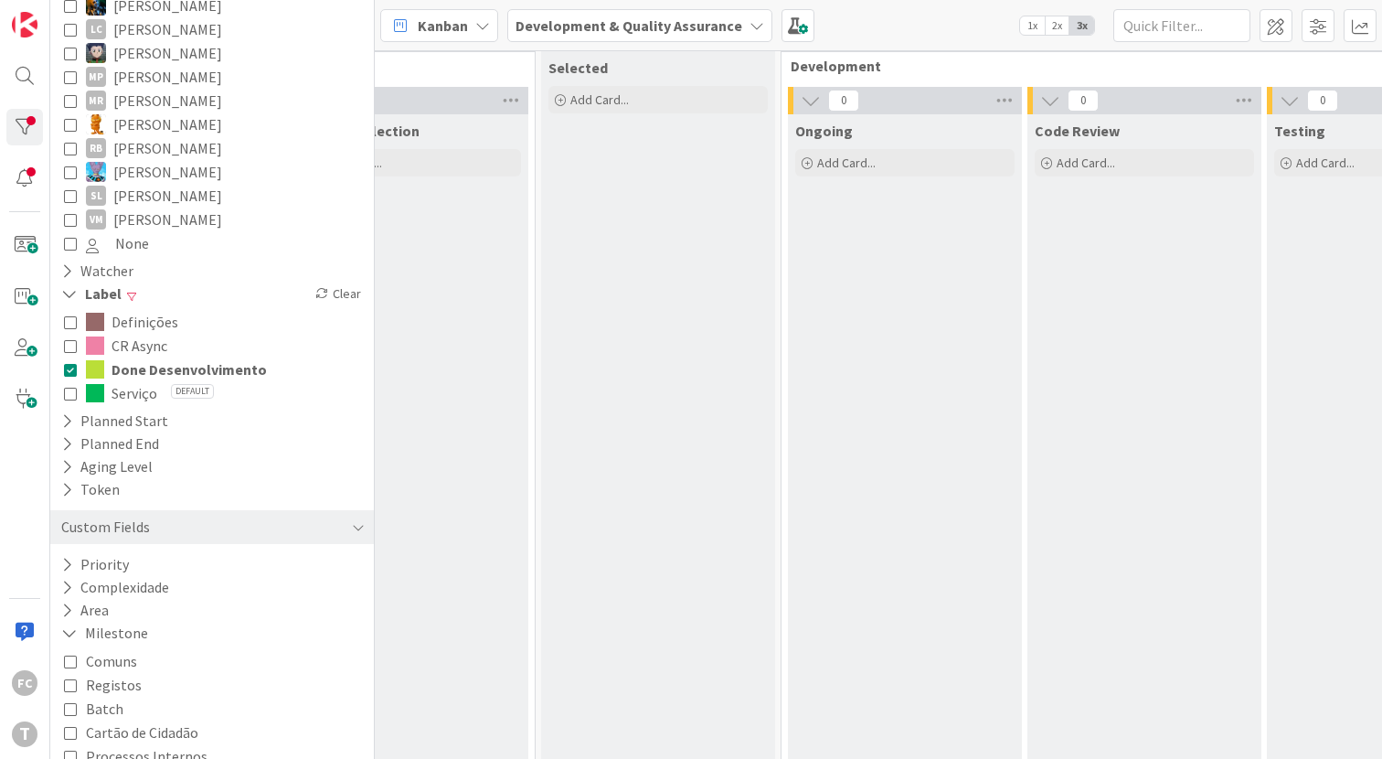
click at [146, 334] on span "CR Async" at bounding box center [140, 346] width 56 height 24
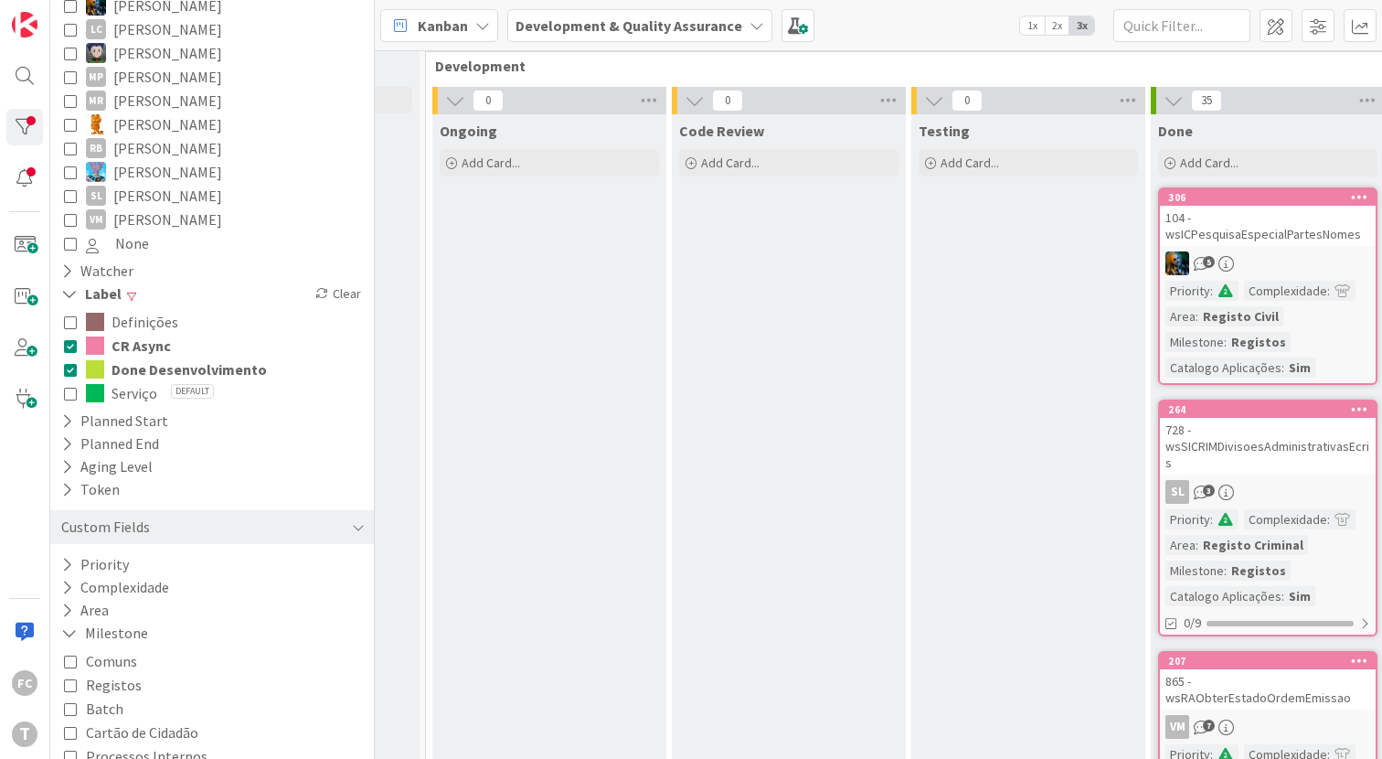
scroll to position [31, 1042]
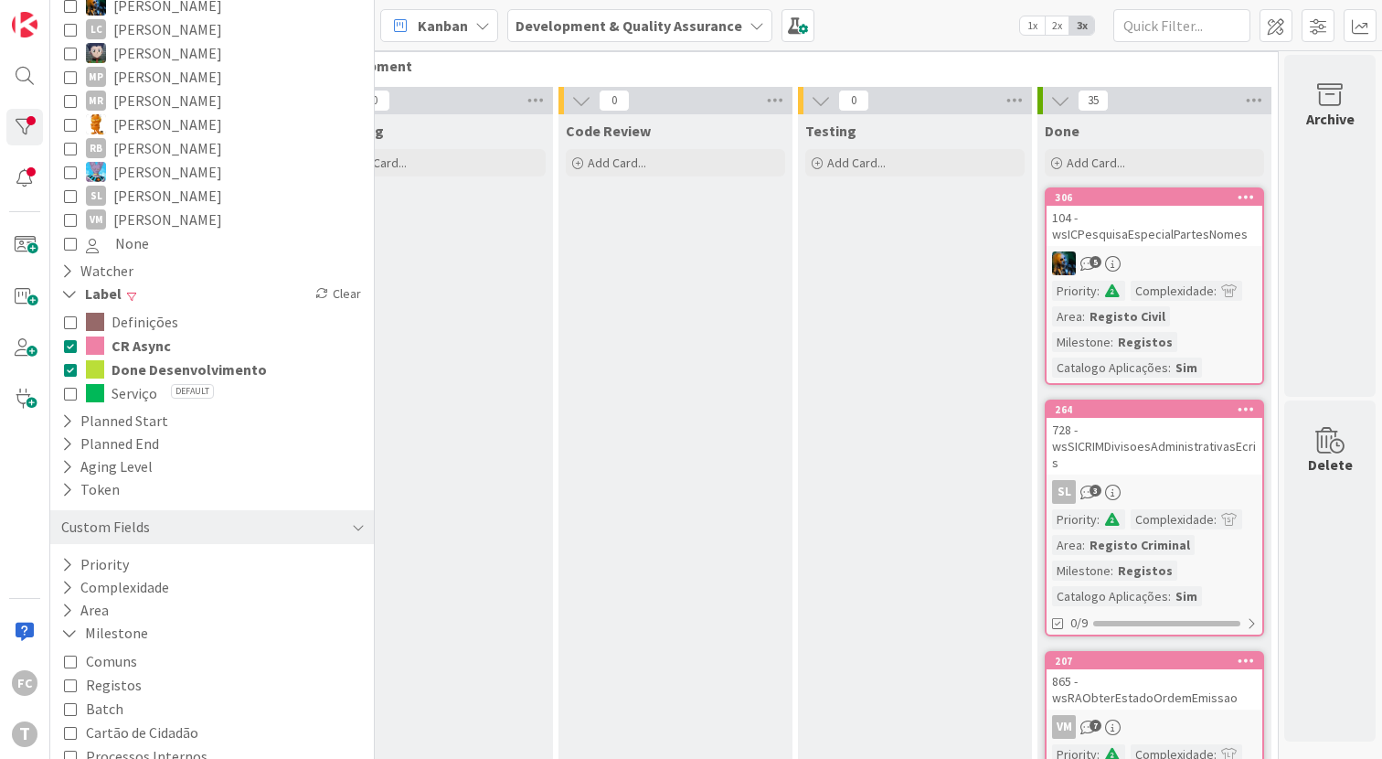
click at [70, 363] on icon at bounding box center [70, 369] width 13 height 13
click at [69, 339] on icon at bounding box center [70, 345] width 13 height 13
